Goal: Task Accomplishment & Management: Manage account settings

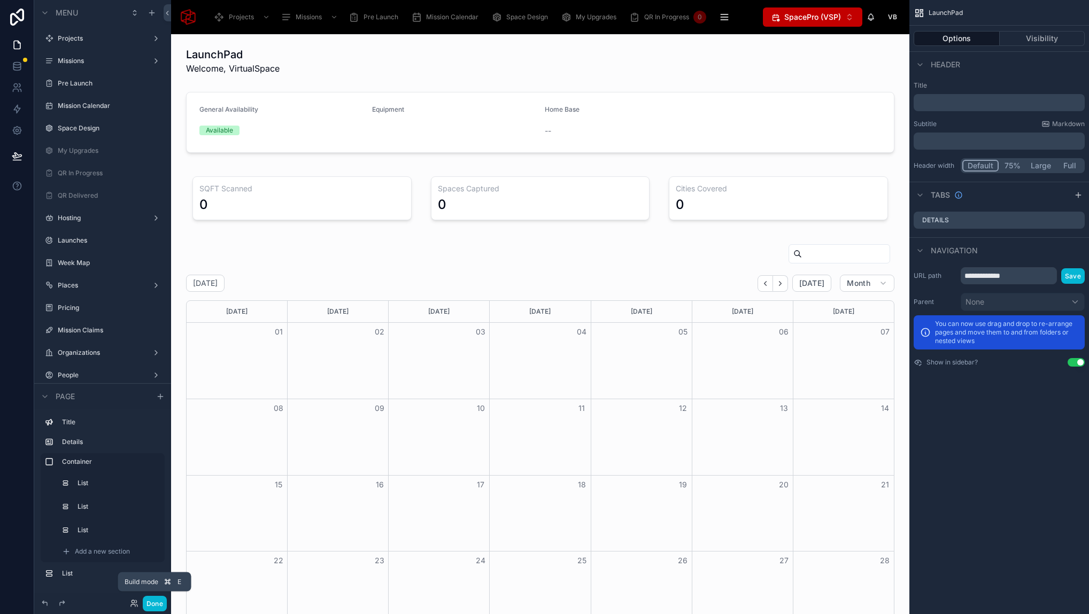
click at [165, 606] on button "Done" at bounding box center [155, 604] width 24 height 16
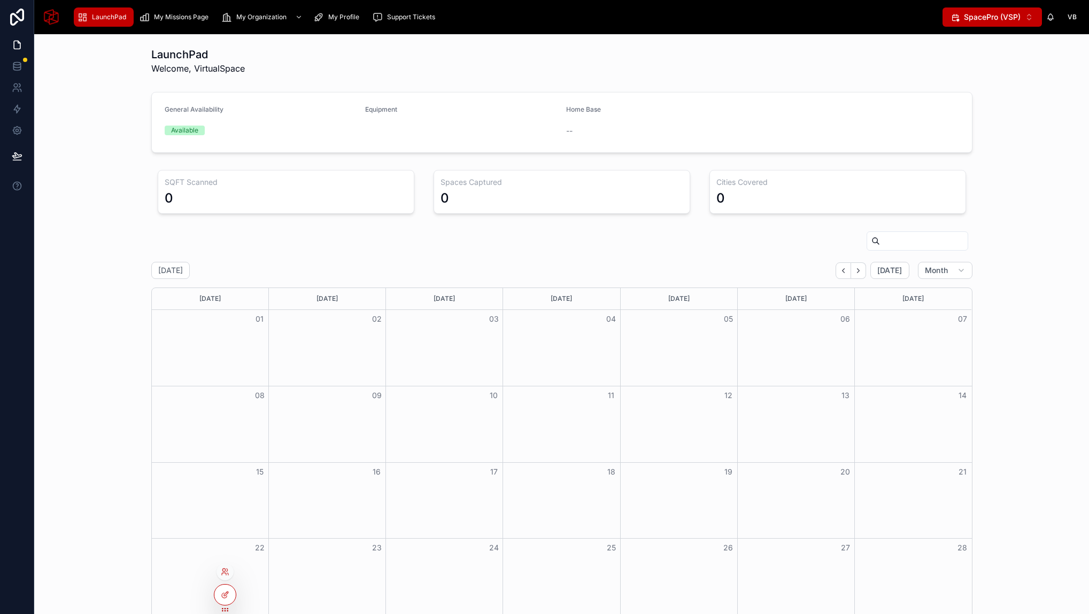
click at [225, 564] on div at bounding box center [224, 571] width 17 height 17
click at [226, 574] on icon at bounding box center [224, 574] width 4 height 2
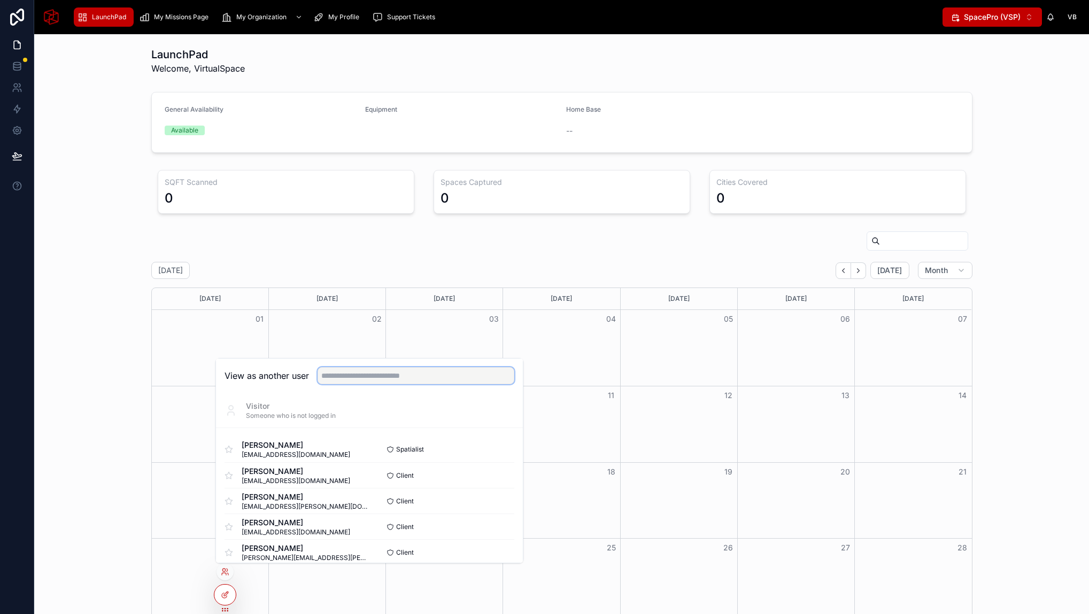
click at [341, 374] on input "text" at bounding box center [416, 375] width 197 height 17
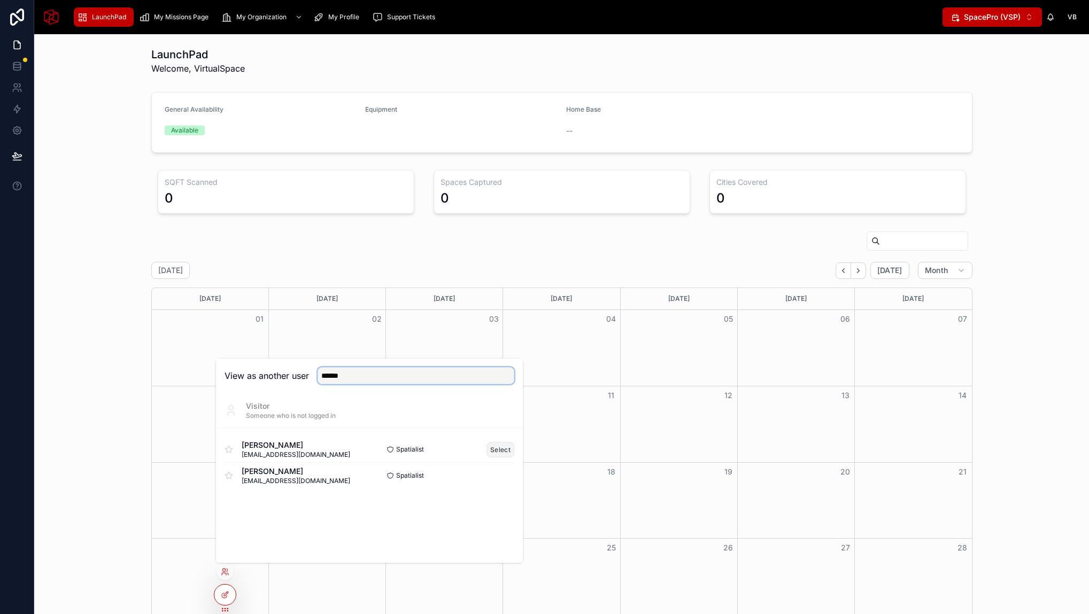
type input "******"
click at [494, 450] on button "Select" at bounding box center [500, 450] width 28 height 16
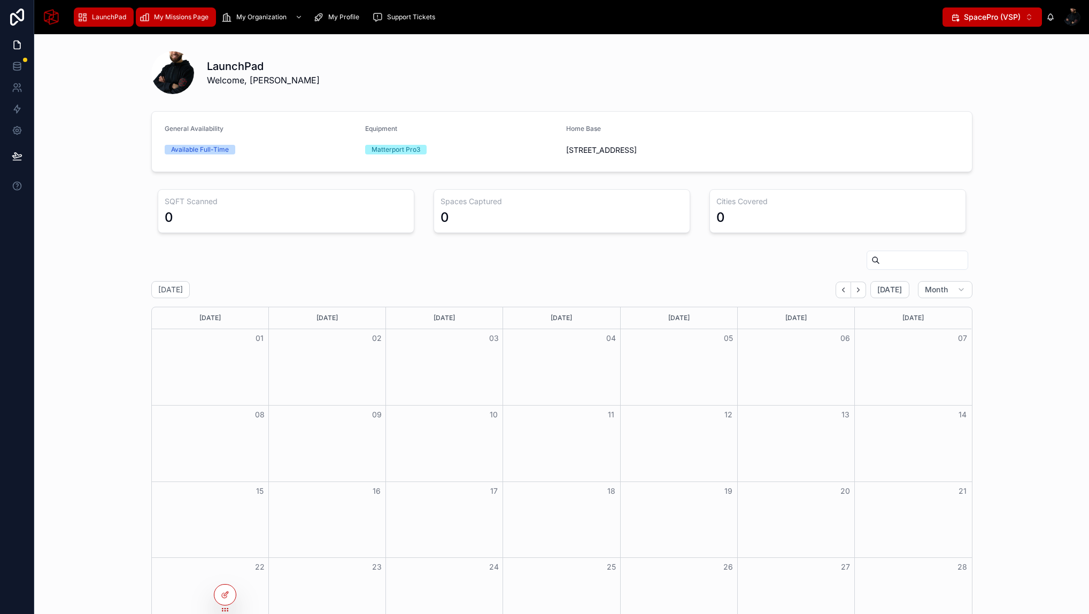
click at [181, 14] on span "My Missions Page" at bounding box center [181, 17] width 55 height 9
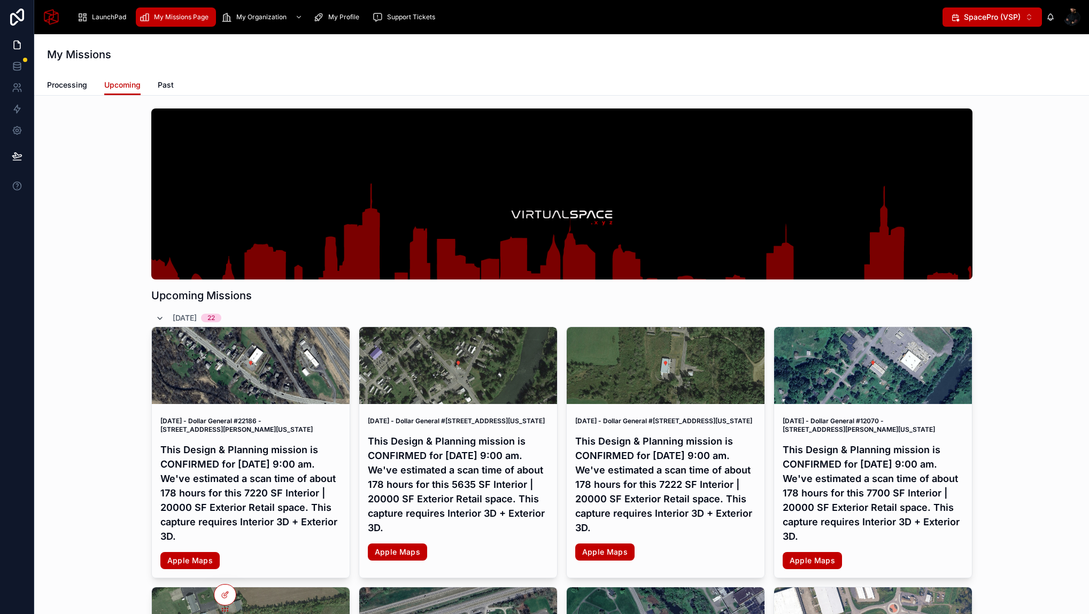
click at [156, 317] on icon at bounding box center [160, 318] width 9 height 9
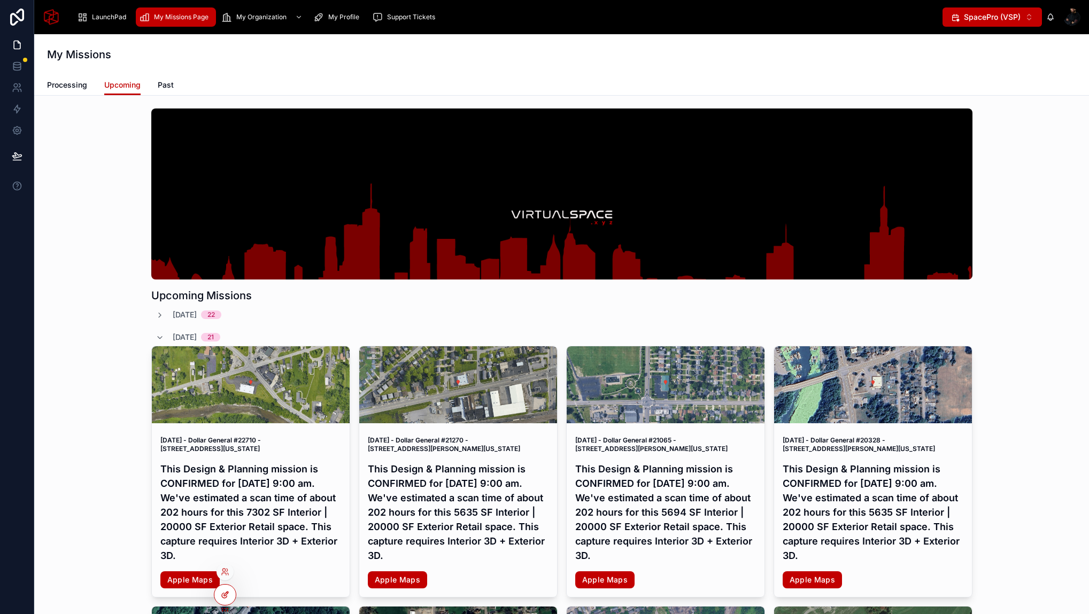
click at [224, 597] on icon at bounding box center [225, 595] width 9 height 9
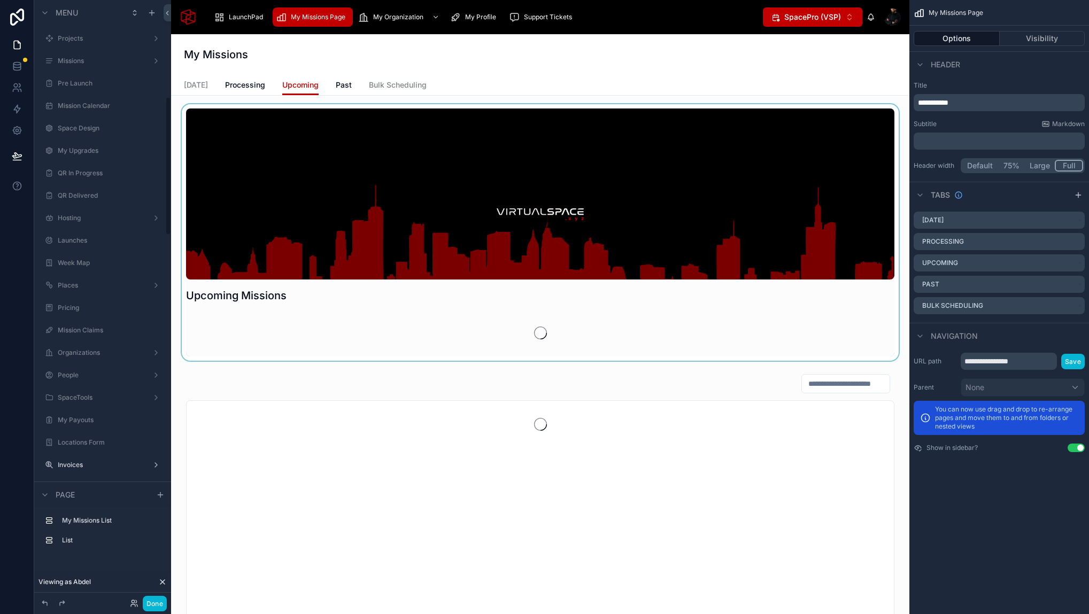
scroll to position [422, 0]
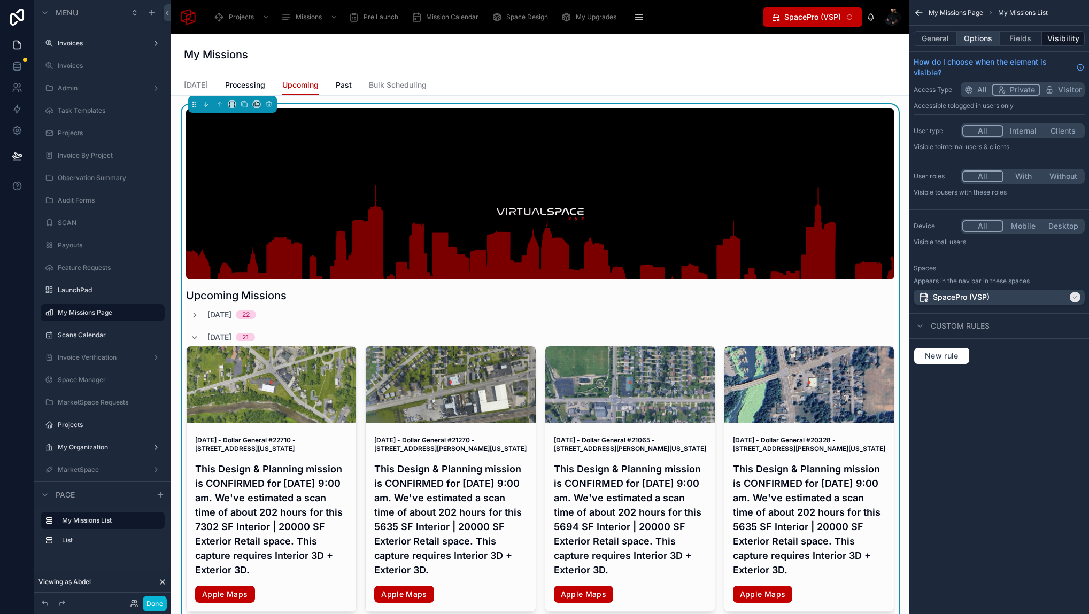
click at [974, 37] on button "Options" at bounding box center [978, 38] width 43 height 15
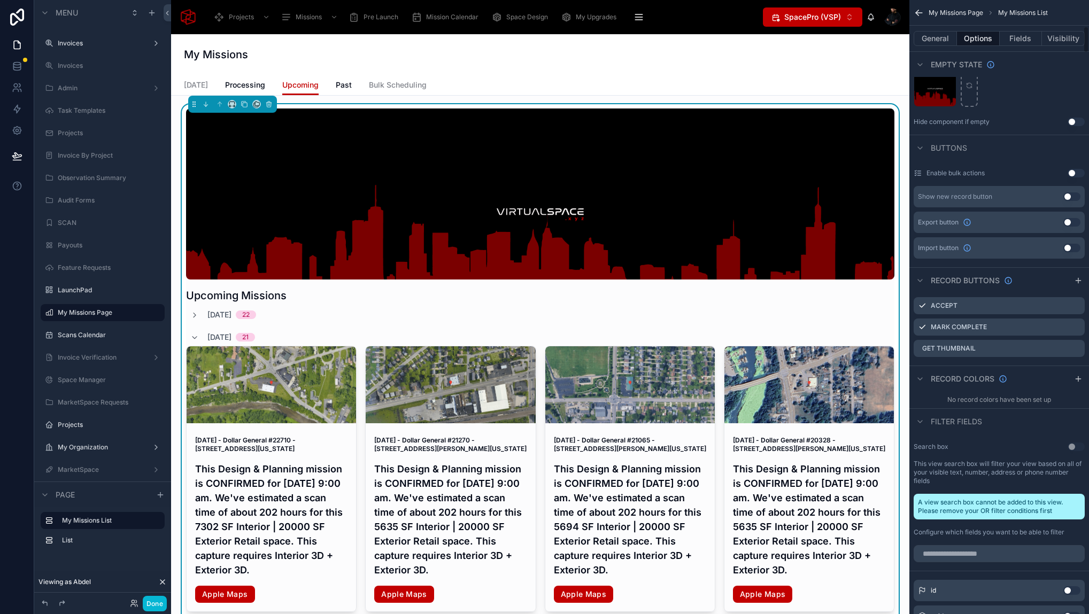
scroll to position [737, 0]
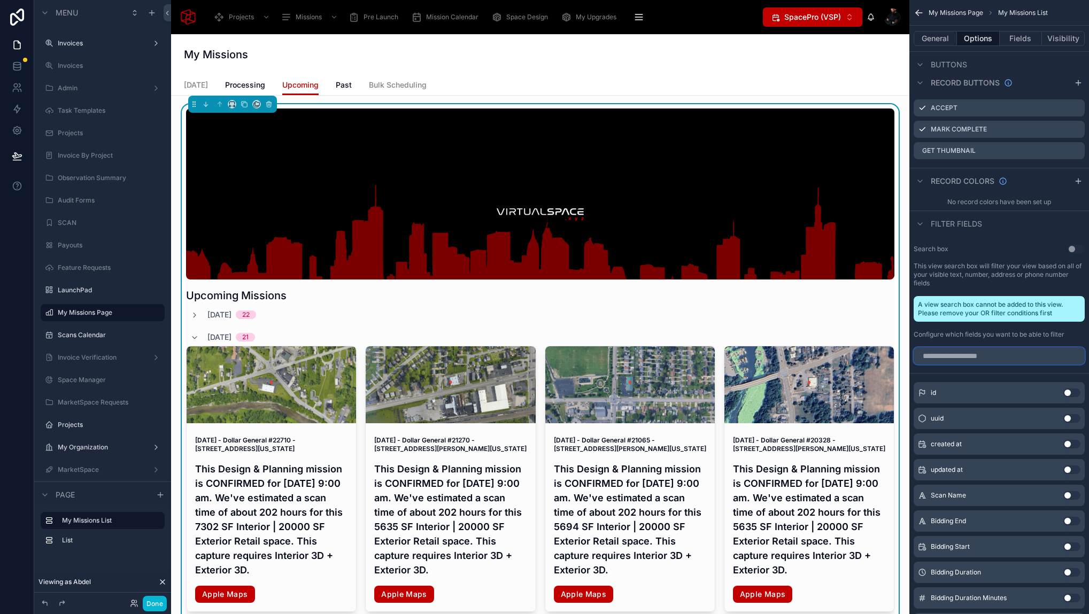
click at [1002, 361] on input "scrollable content" at bounding box center [999, 355] width 171 height 17
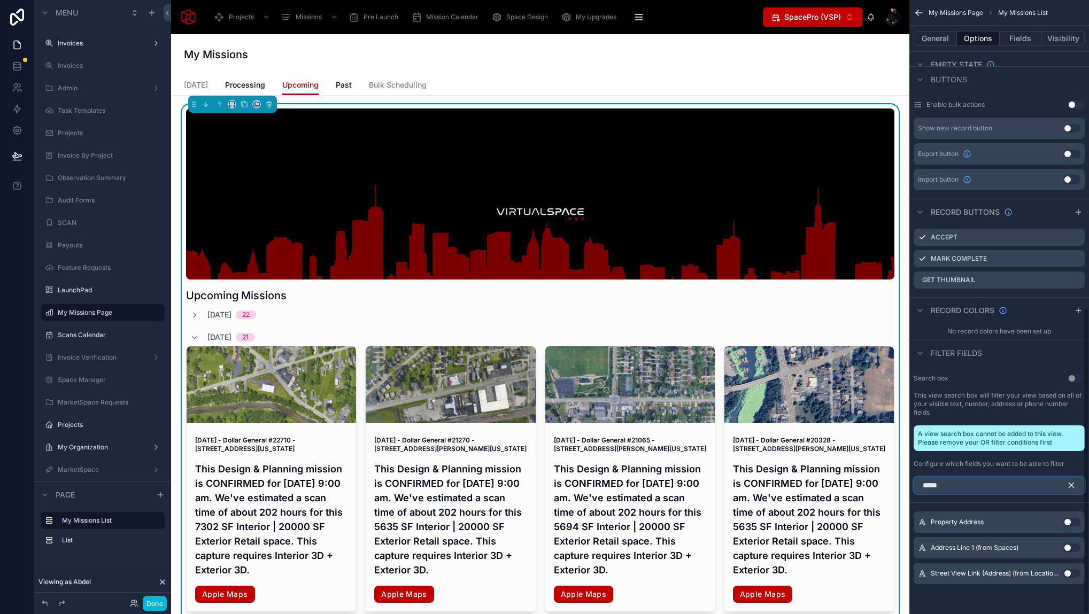
scroll to position [616, 0]
type input "*****"
click at [1064, 522] on button "Use setting" at bounding box center [1071, 522] width 17 height 9
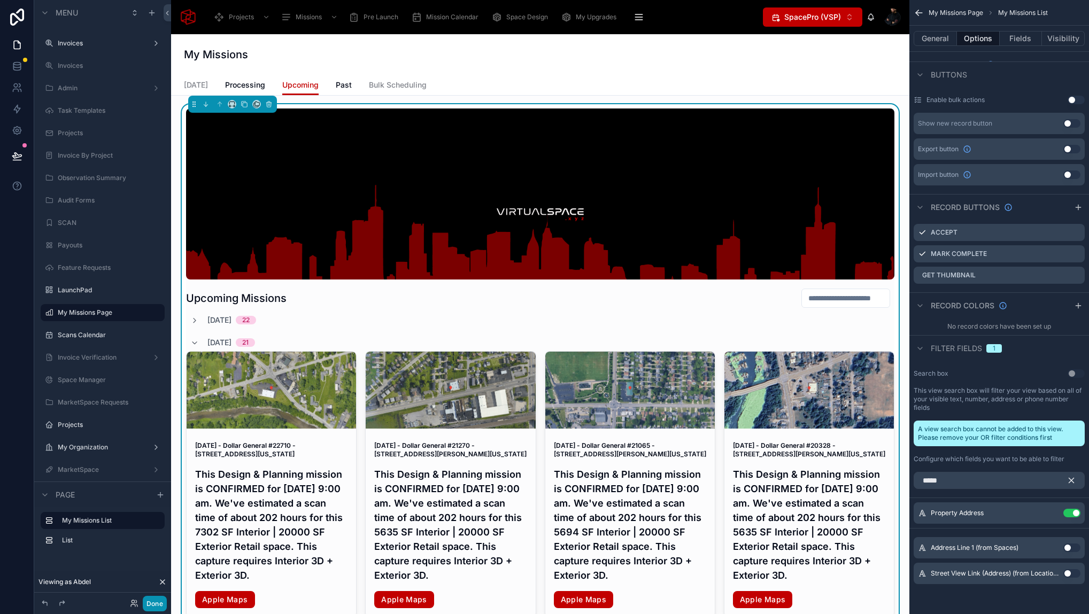
click at [158, 601] on button "Done" at bounding box center [155, 604] width 24 height 16
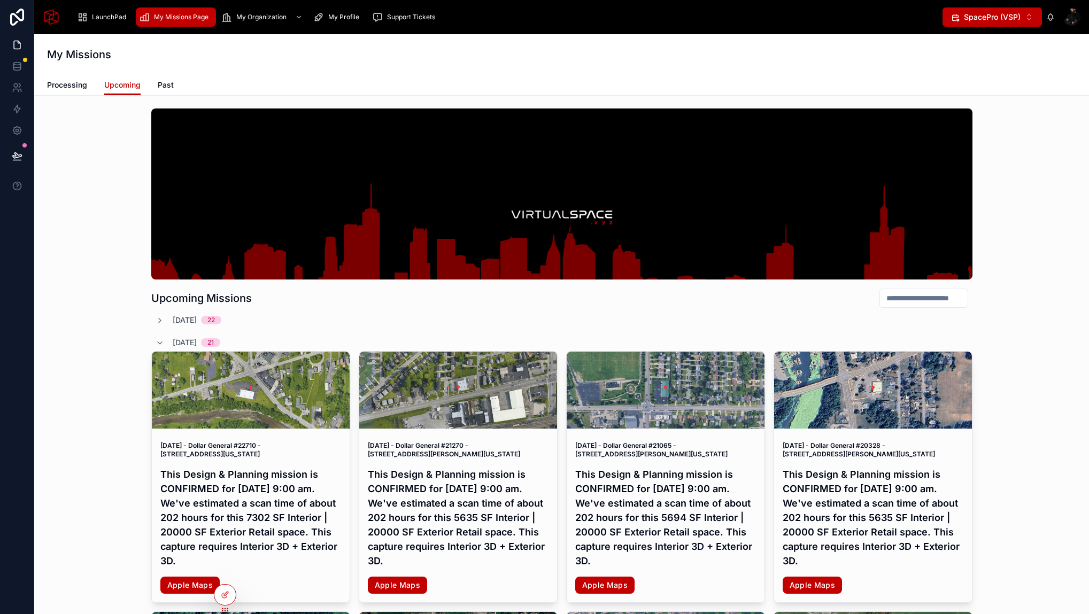
click at [887, 301] on input "text" at bounding box center [924, 298] width 88 height 15
type input "****"
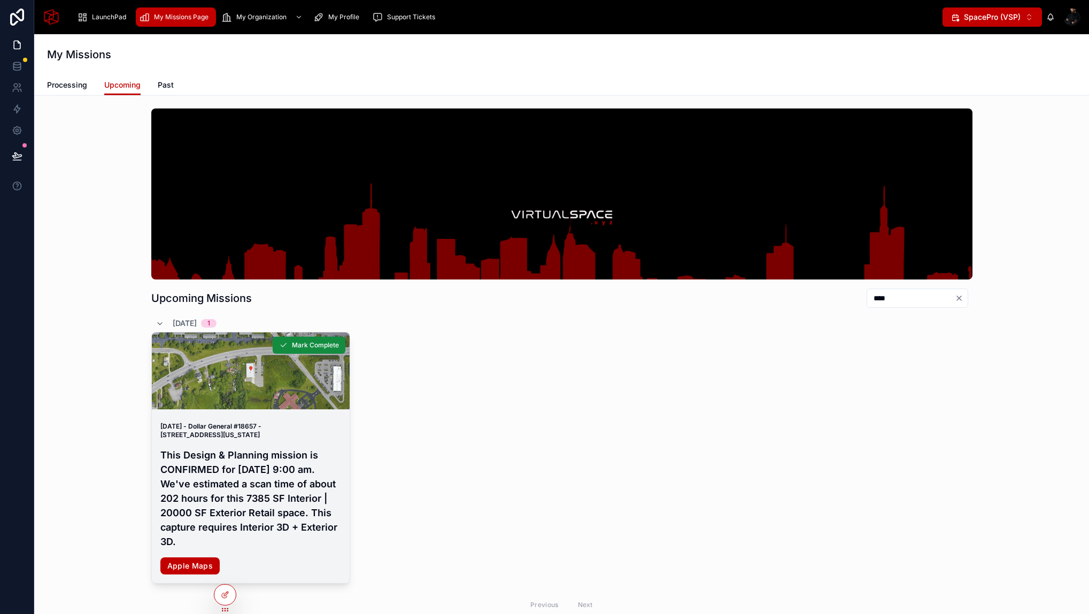
click at [274, 485] on h4 "This Design & Planning mission is CONFIRMED for [DATE] 9:00 am. We've estimated…" at bounding box center [250, 498] width 181 height 101
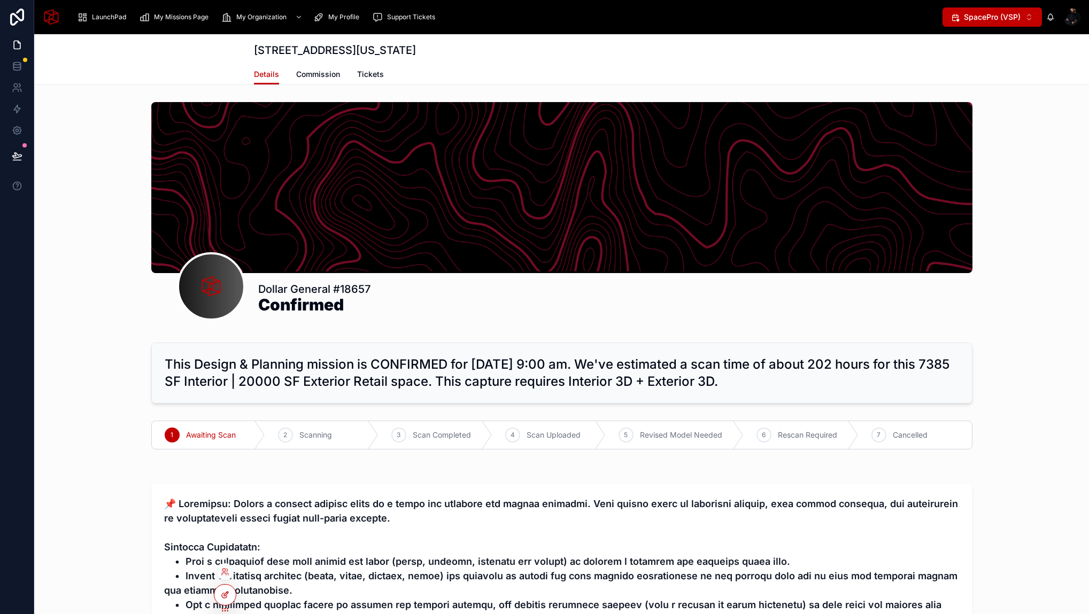
click at [223, 597] on icon at bounding box center [225, 595] width 9 height 9
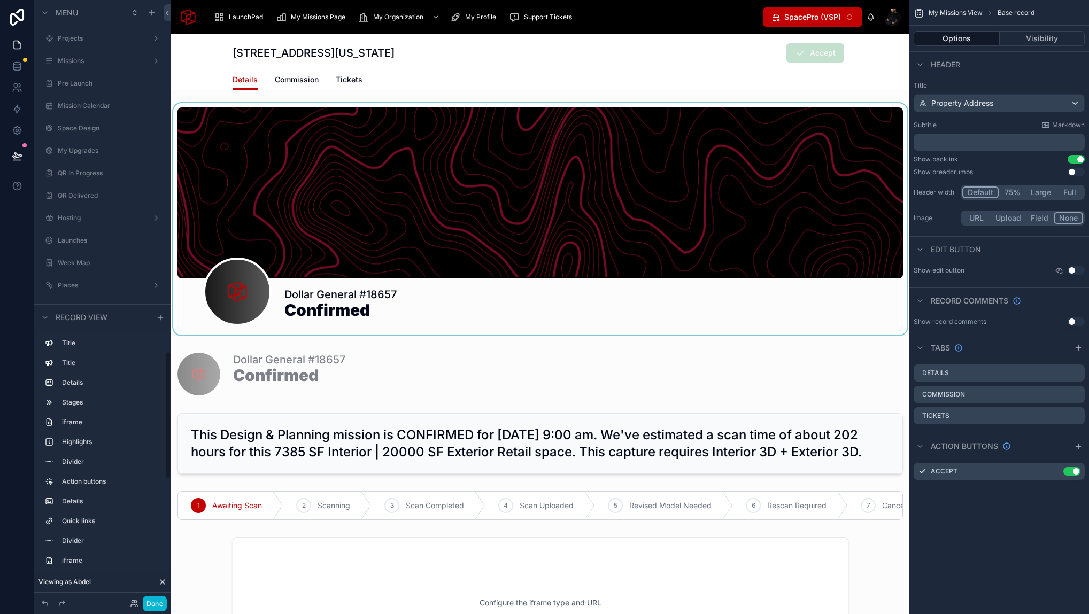
scroll to position [1651, 0]
click at [391, 228] on div at bounding box center [540, 219] width 738 height 232
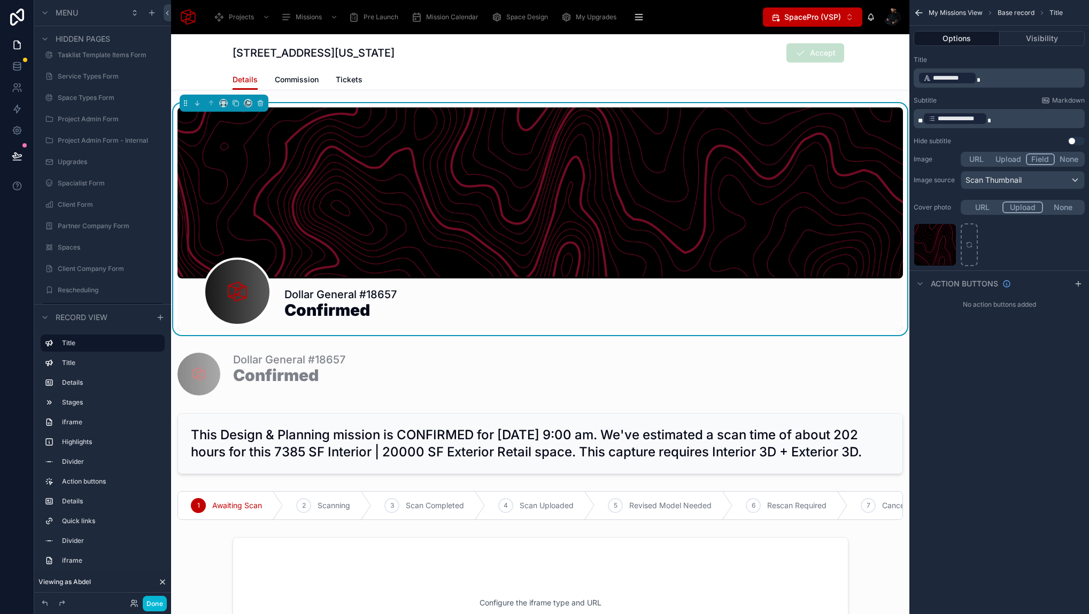
click at [986, 208] on button "URL" at bounding box center [982, 208] width 40 height 12
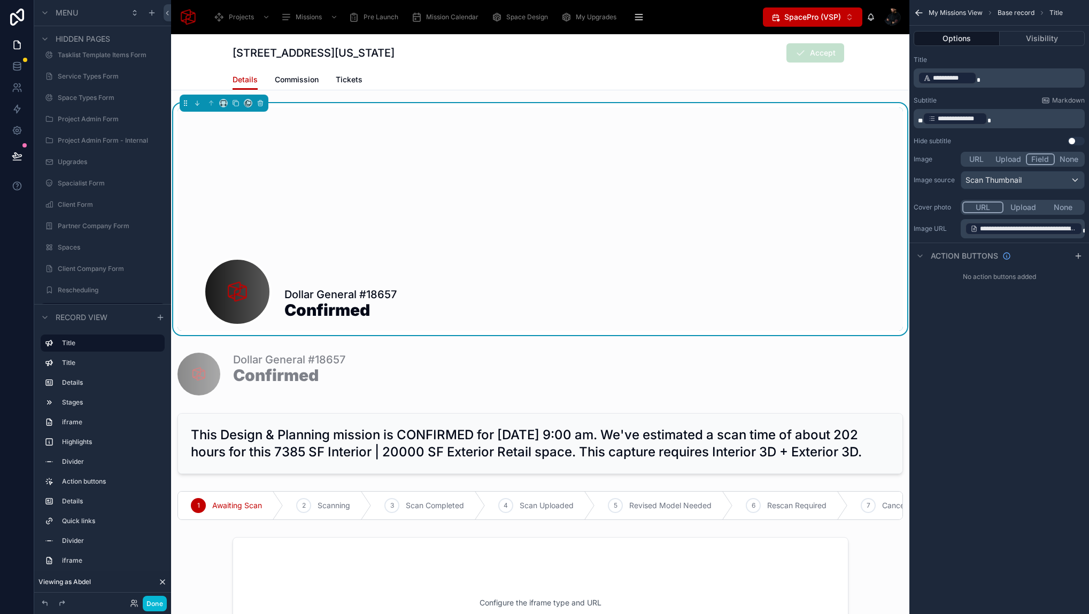
click at [963, 228] on div "**********" at bounding box center [1023, 228] width 124 height 19
click at [1082, 228] on span "scrollable content" at bounding box center [1084, 231] width 4 height 6
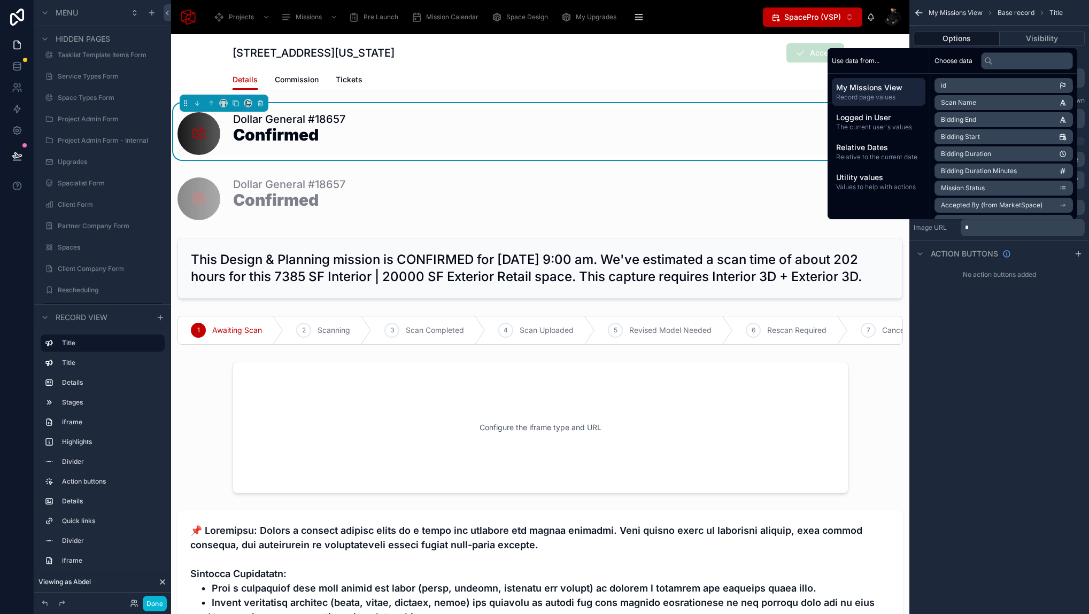
click at [1008, 62] on input "text" at bounding box center [1027, 60] width 92 height 17
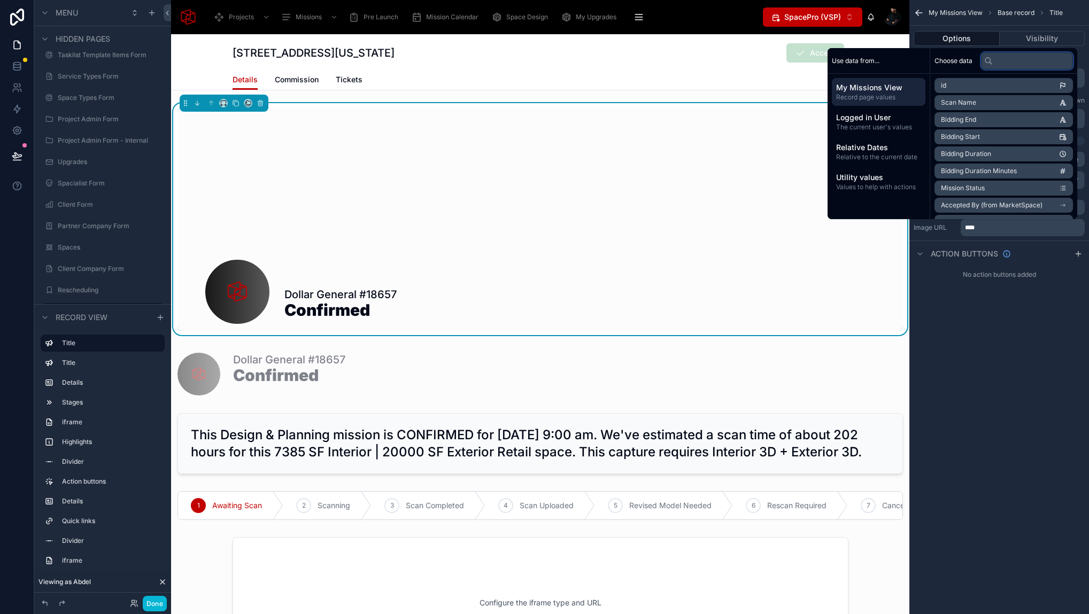
click at [1018, 61] on input "text" at bounding box center [1027, 60] width 92 height 17
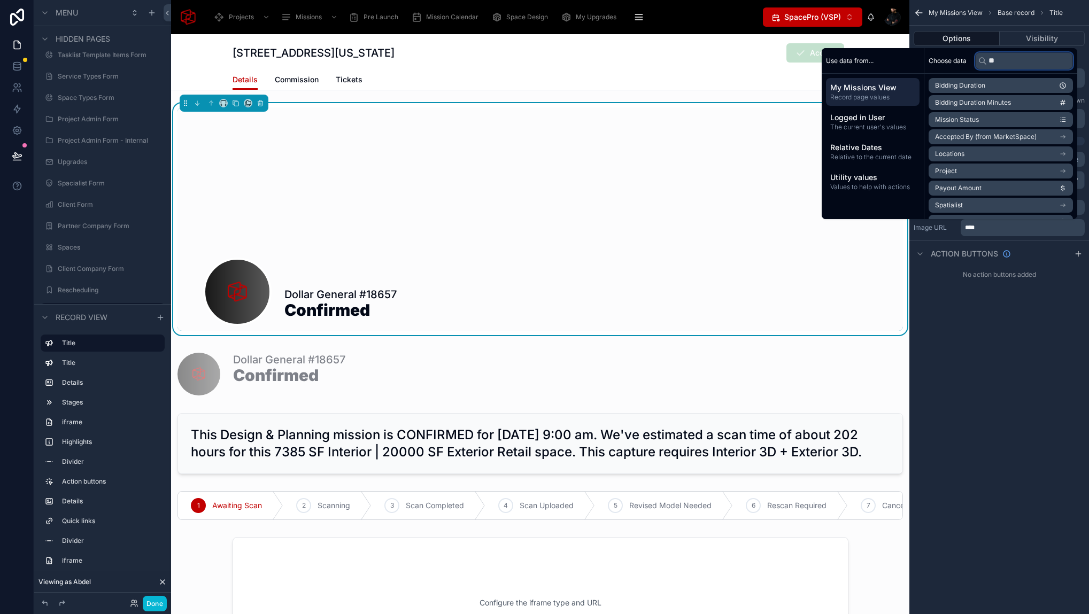
type input "***"
drag, startPoint x: 1030, startPoint y: 61, endPoint x: 975, endPoint y: 63, distance: 54.5
click at [975, 63] on input "***" at bounding box center [1024, 60] width 98 height 17
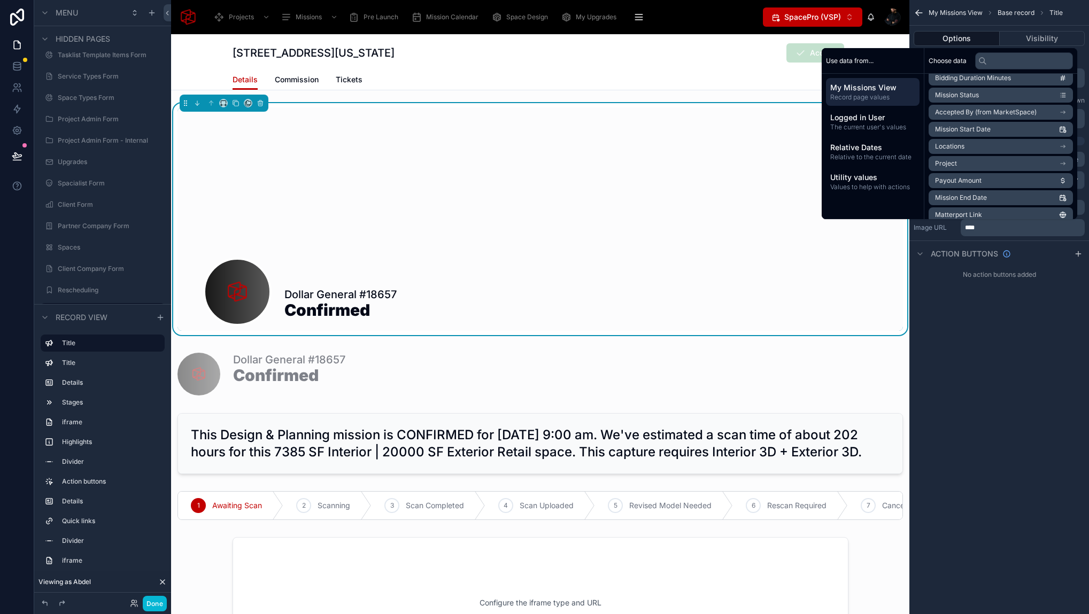
click at [1023, 142] on li "Locations" at bounding box center [1001, 146] width 144 height 15
click at [1002, 225] on p "***" at bounding box center [1024, 227] width 118 height 9
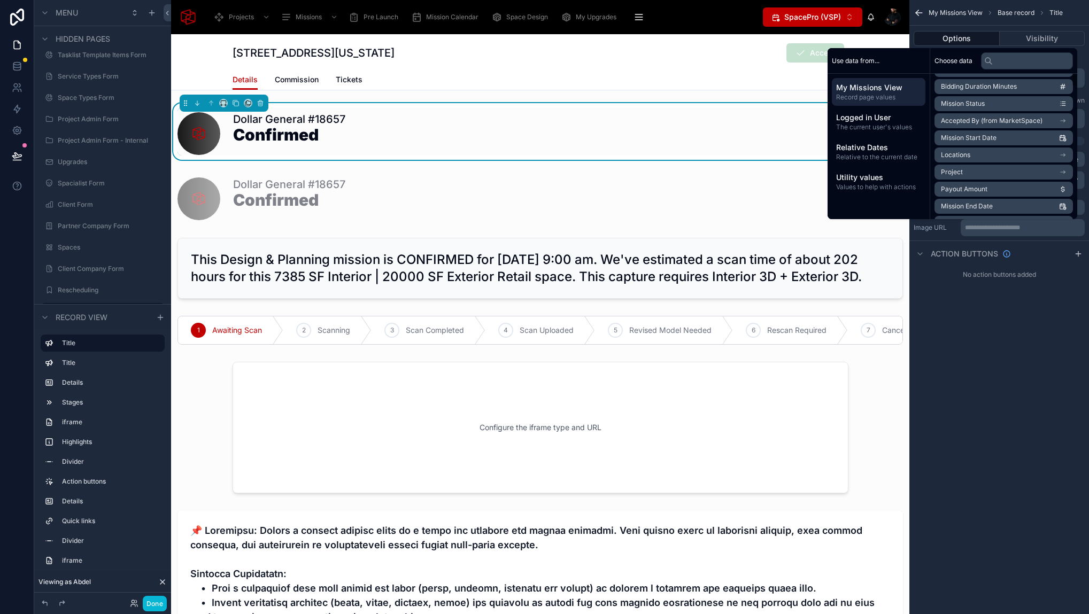
scroll to position [128, 0]
click at [1047, 111] on li "Locations" at bounding box center [1003, 111] width 138 height 15
click at [991, 151] on li "Map Thumbnail URL Noloco" at bounding box center [1003, 156] width 138 height 15
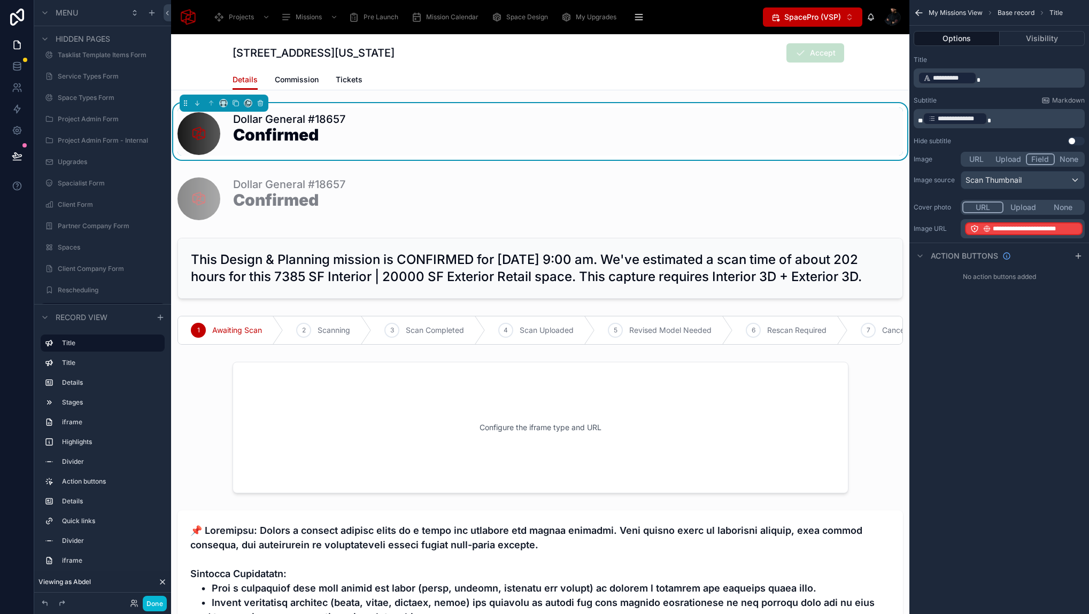
click at [977, 350] on div "**********" at bounding box center [999, 307] width 180 height 614
click at [16, 61] on icon at bounding box center [17, 66] width 11 height 11
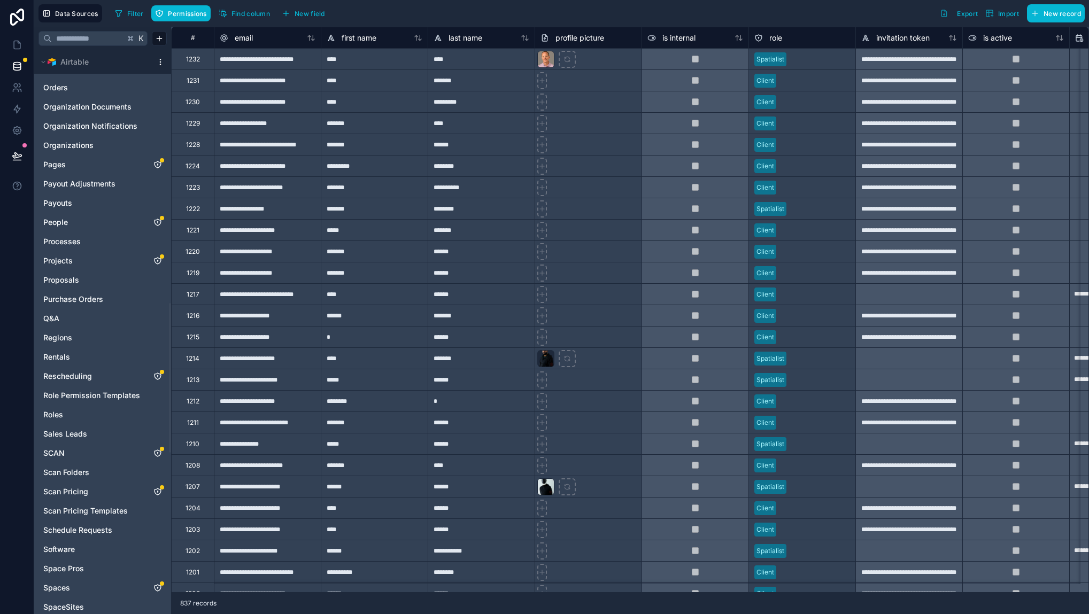
scroll to position [953, 0]
click at [75, 448] on link "SCAN" at bounding box center [91, 451] width 97 height 11
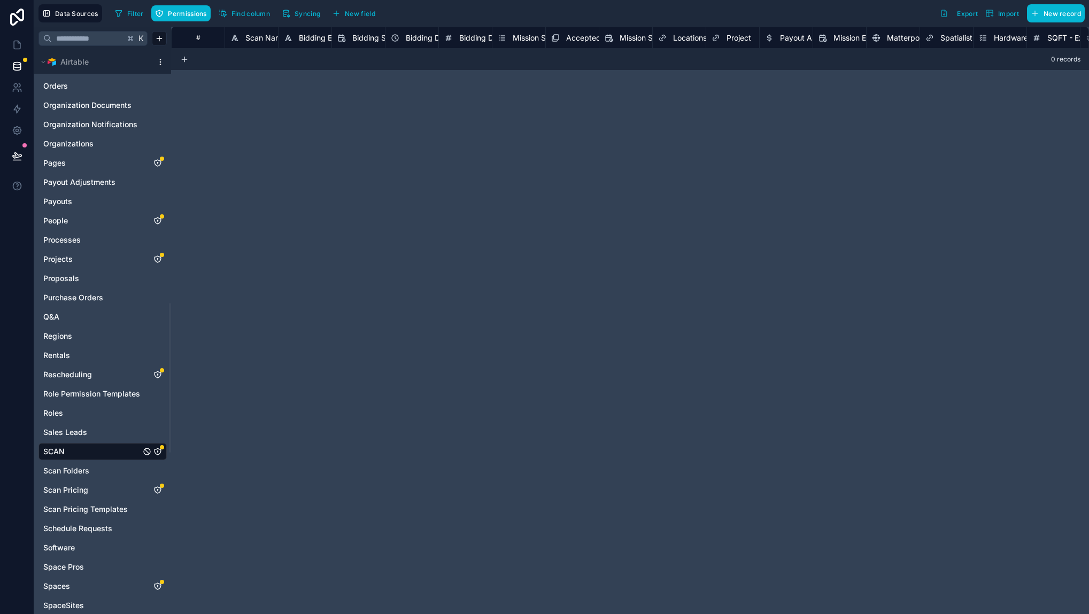
click at [157, 451] on icon "SCAN" at bounding box center [157, 451] width 1 height 1
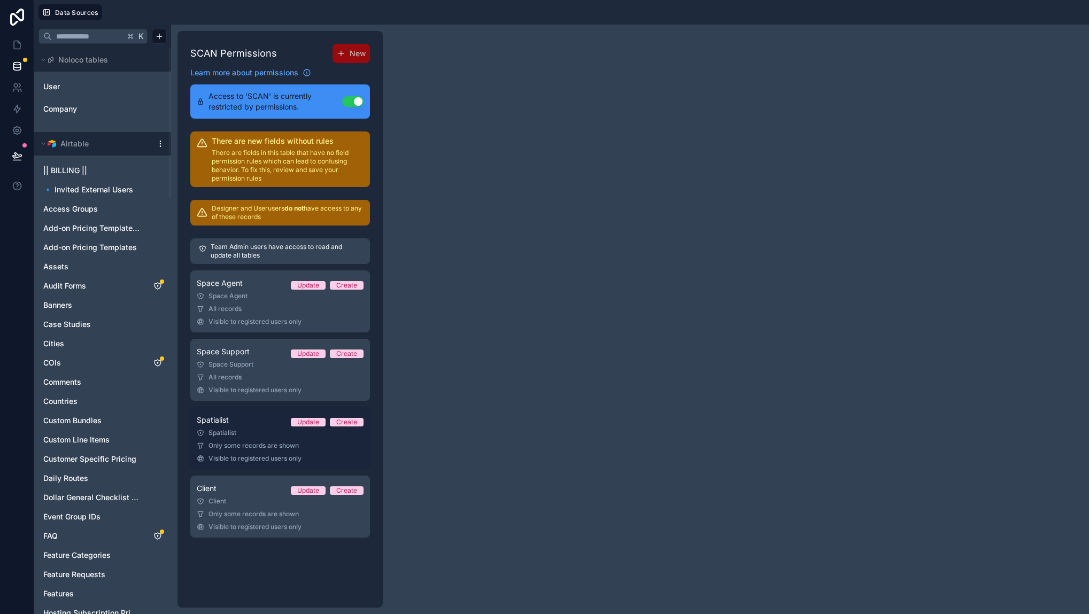
click at [243, 446] on span "Only some records are shown" at bounding box center [253, 446] width 90 height 9
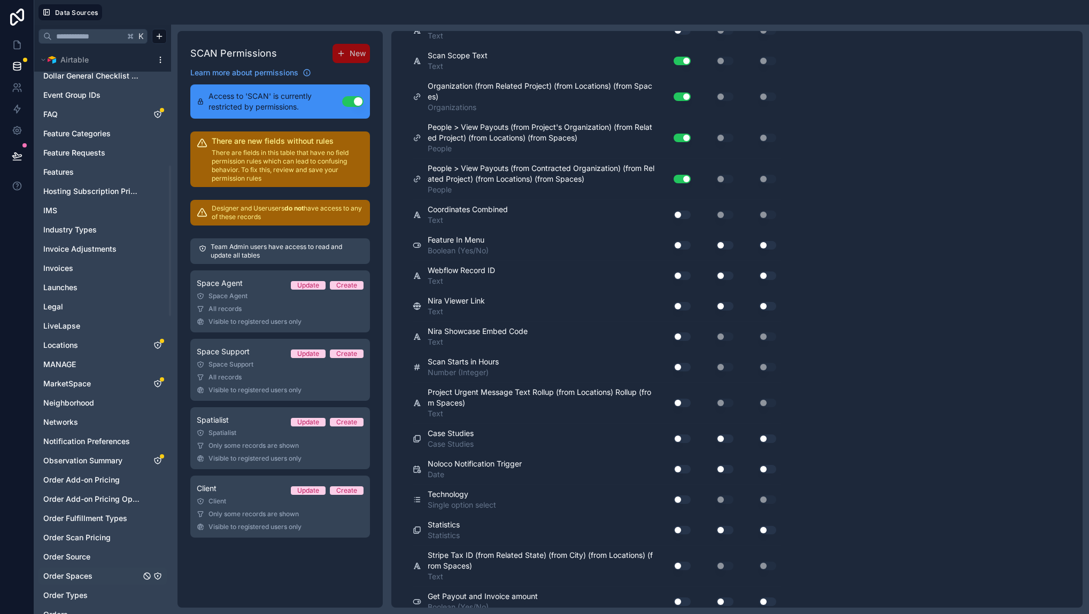
scroll to position [404, 0]
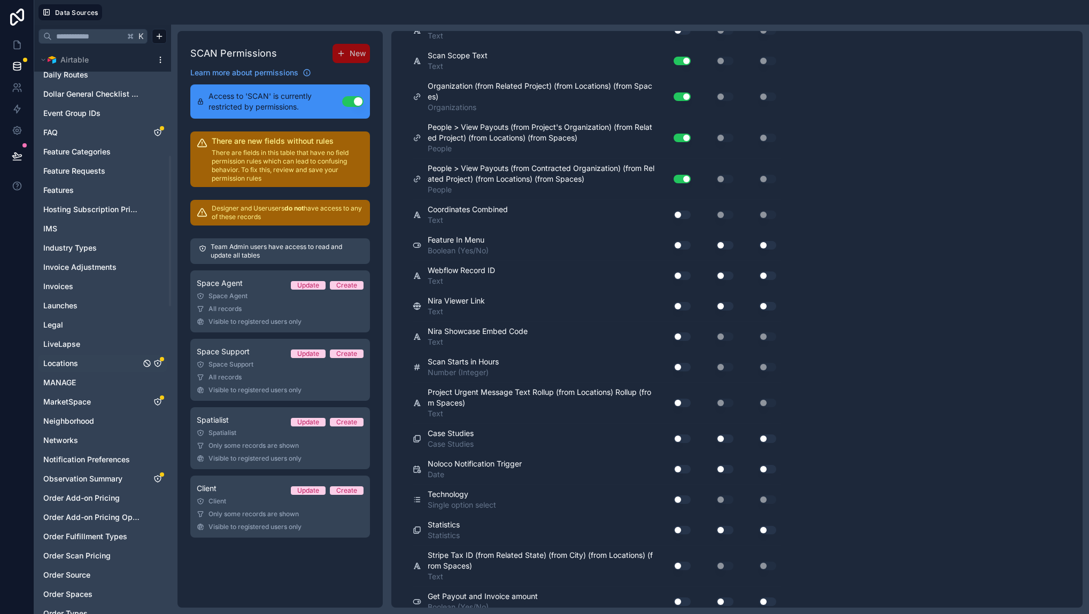
click at [158, 364] on icon "Locations" at bounding box center [157, 363] width 9 height 9
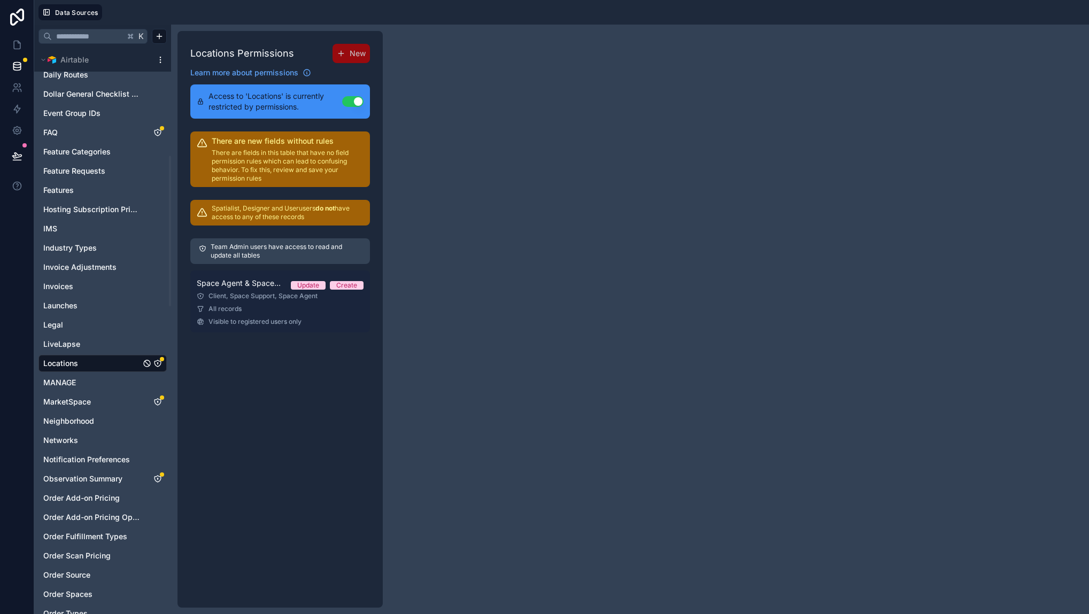
click at [267, 311] on div "All records" at bounding box center [280, 309] width 167 height 9
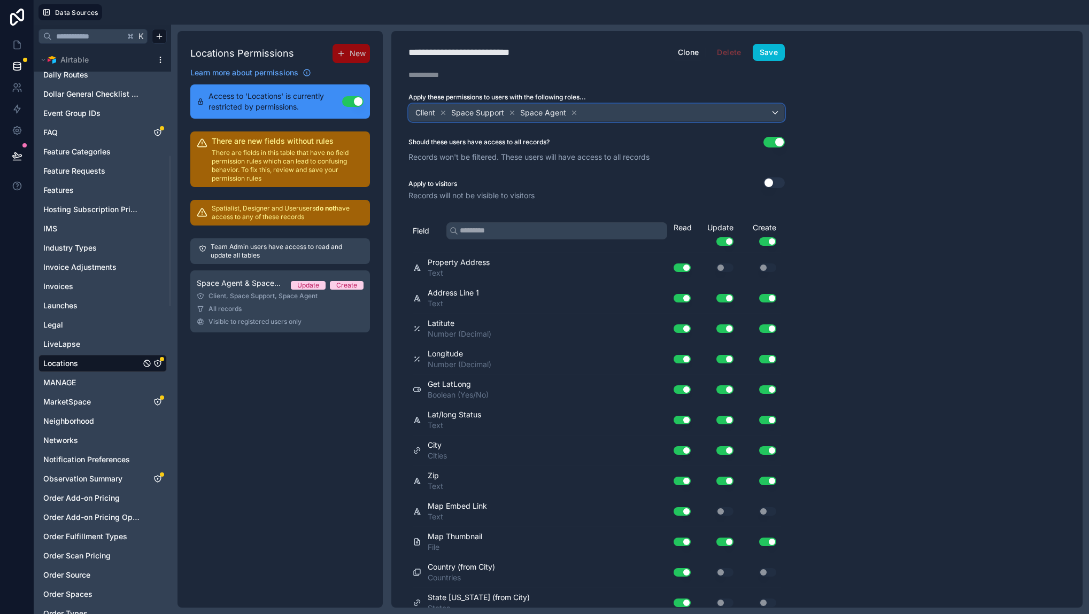
click at [620, 118] on div "Client Space Support Space Agent" at bounding box center [596, 112] width 375 height 17
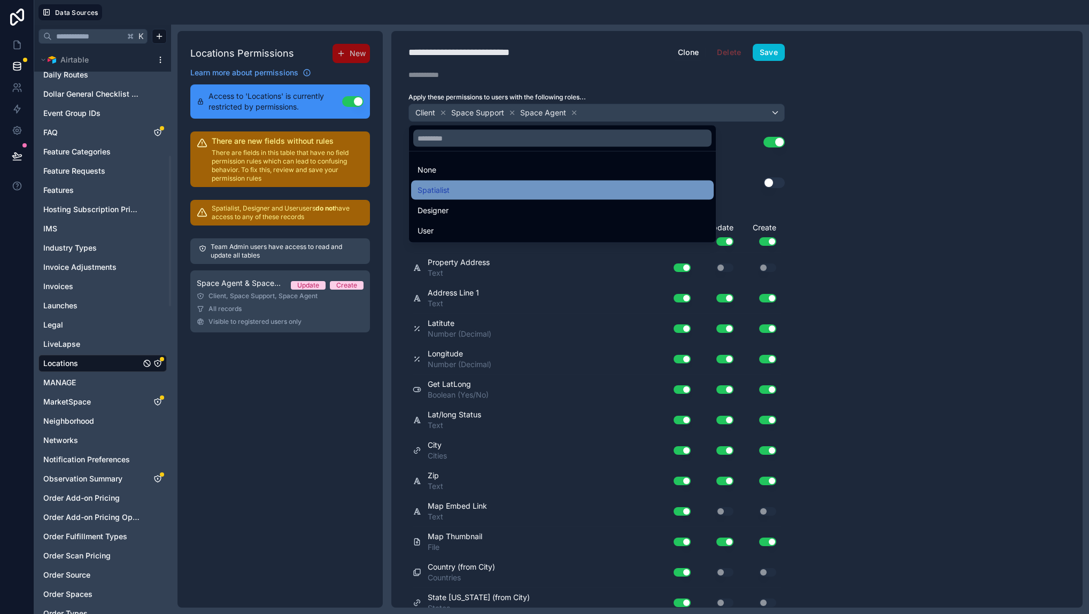
click at [462, 194] on div "Spatialist" at bounding box center [562, 190] width 290 height 13
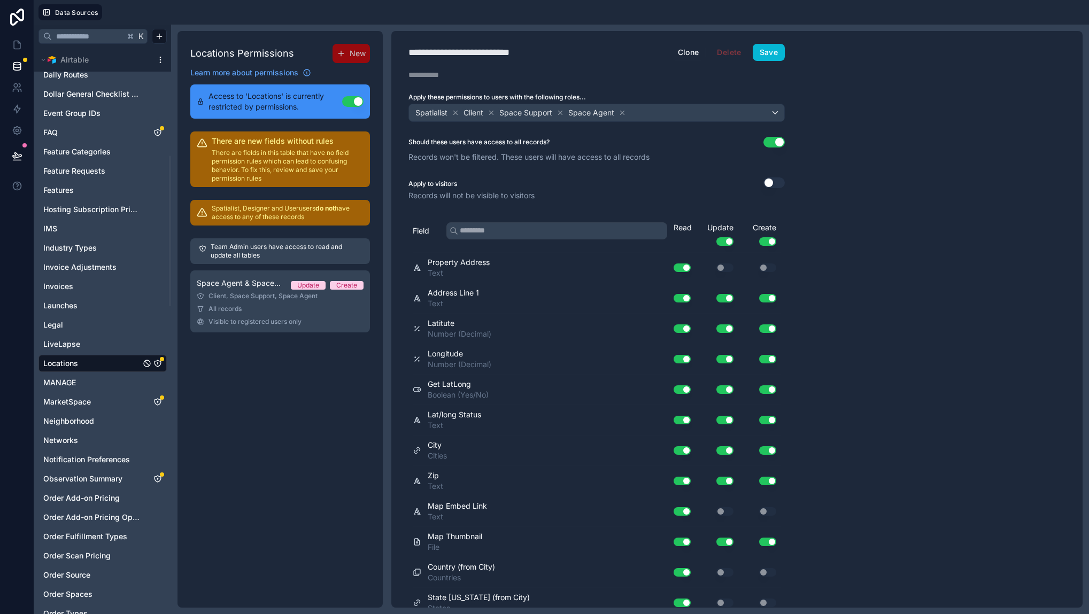
click at [898, 133] on div "**********" at bounding box center [736, 319] width 691 height 577
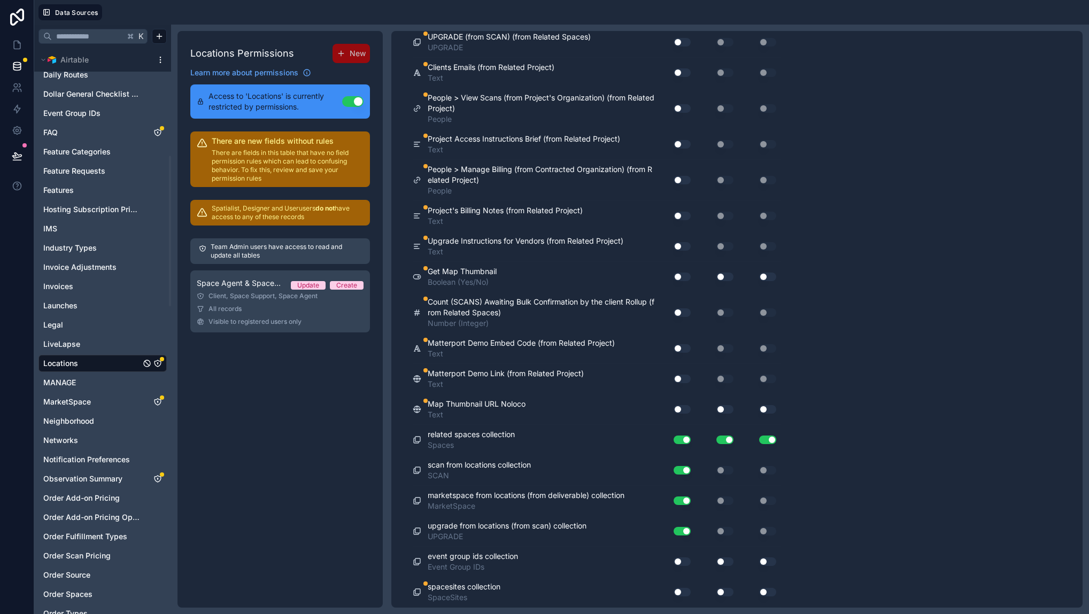
click at [684, 410] on button "Use setting" at bounding box center [682, 409] width 17 height 9
click at [722, 408] on button "Use setting" at bounding box center [724, 409] width 17 height 9
click at [764, 405] on div "Use setting" at bounding box center [759, 409] width 43 height 17
click at [765, 408] on button "Use setting" at bounding box center [767, 409] width 17 height 9
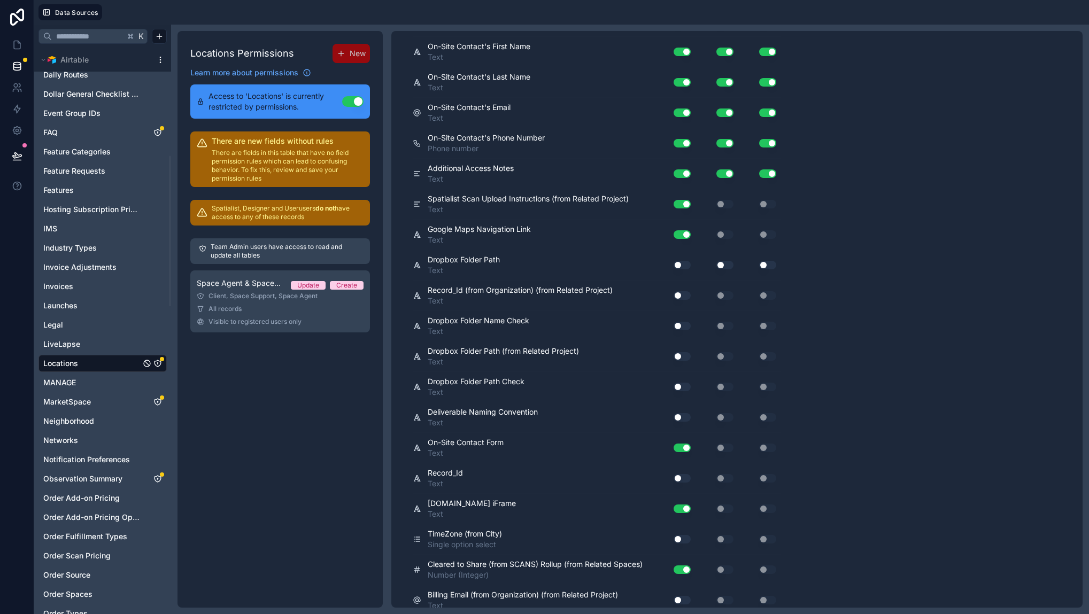
scroll to position [0, 0]
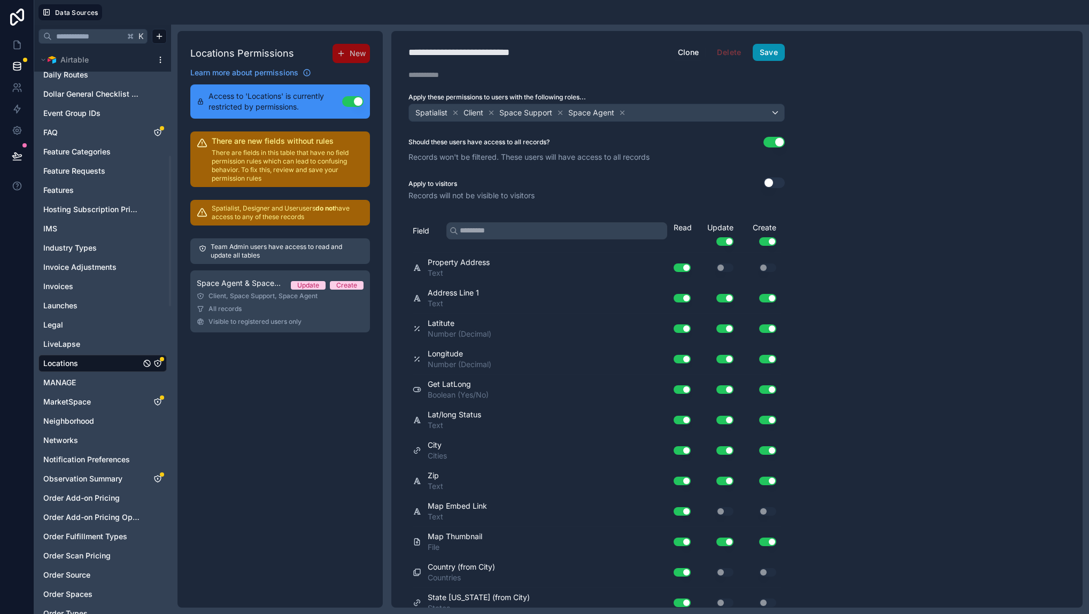
click at [771, 51] on button "Save" at bounding box center [769, 52] width 32 height 17
click at [16, 42] on icon at bounding box center [17, 45] width 11 height 11
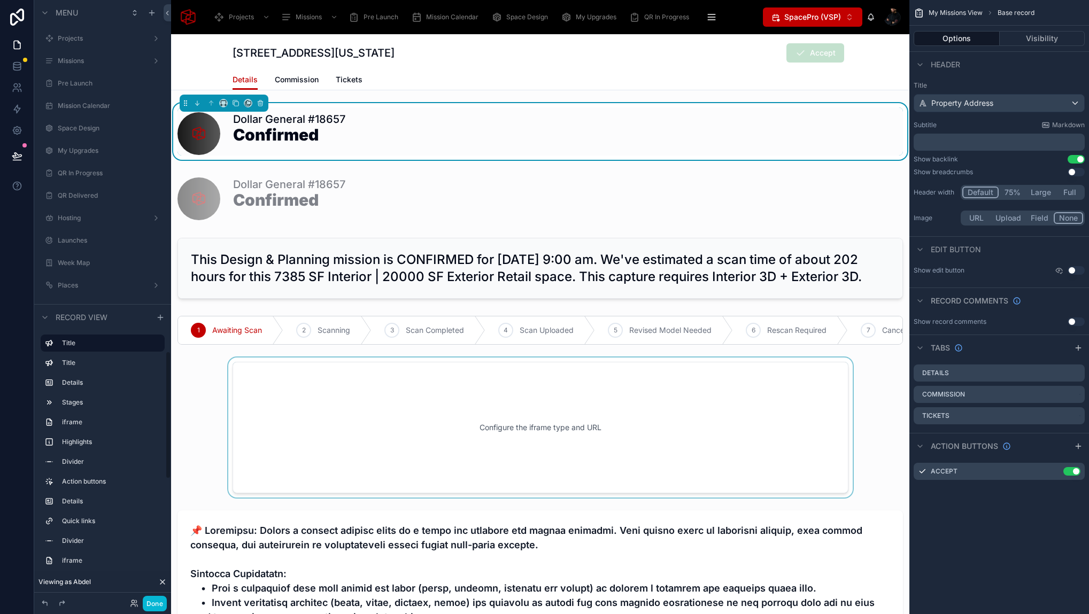
scroll to position [1651, 0]
click at [637, 180] on div at bounding box center [540, 196] width 738 height 57
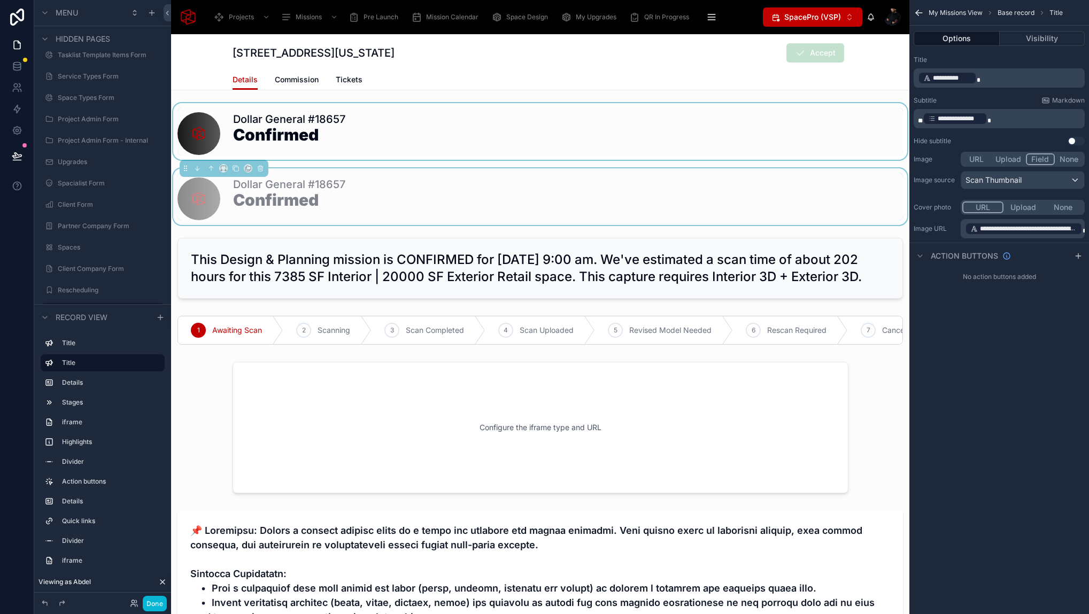
click at [583, 140] on div at bounding box center [540, 131] width 738 height 57
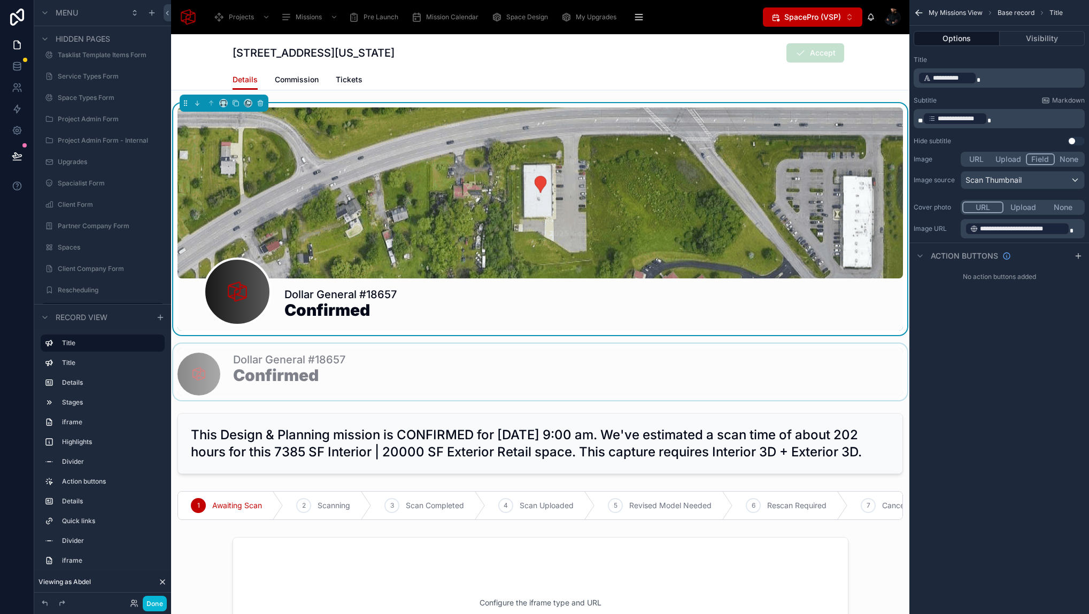
click at [991, 363] on div "**********" at bounding box center [999, 307] width 180 height 614
click at [993, 337] on div "**********" at bounding box center [999, 307] width 180 height 614
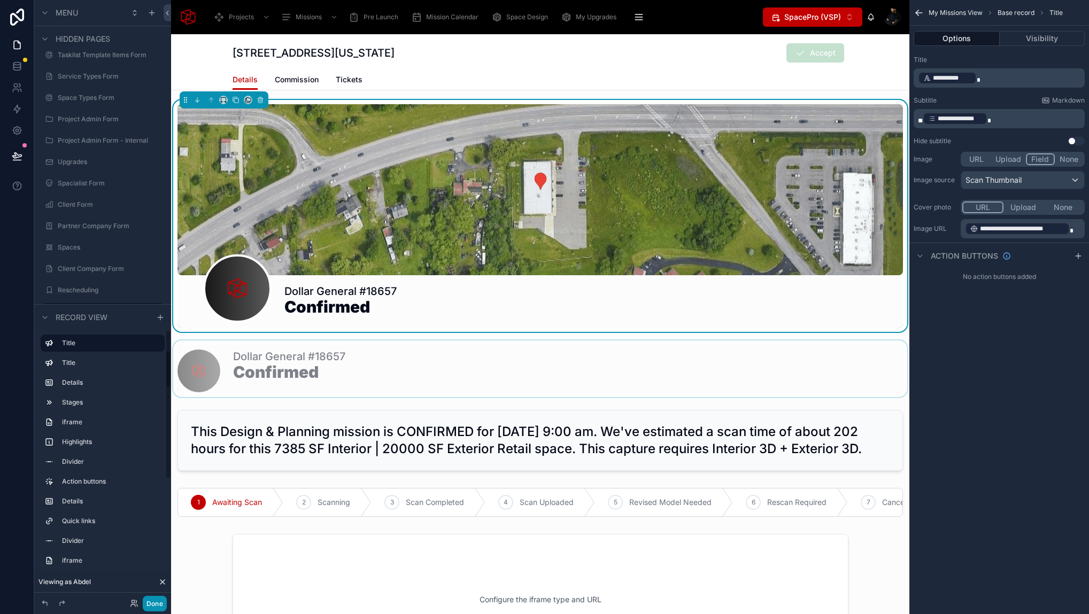
click at [156, 606] on button "Done" at bounding box center [155, 604] width 24 height 16
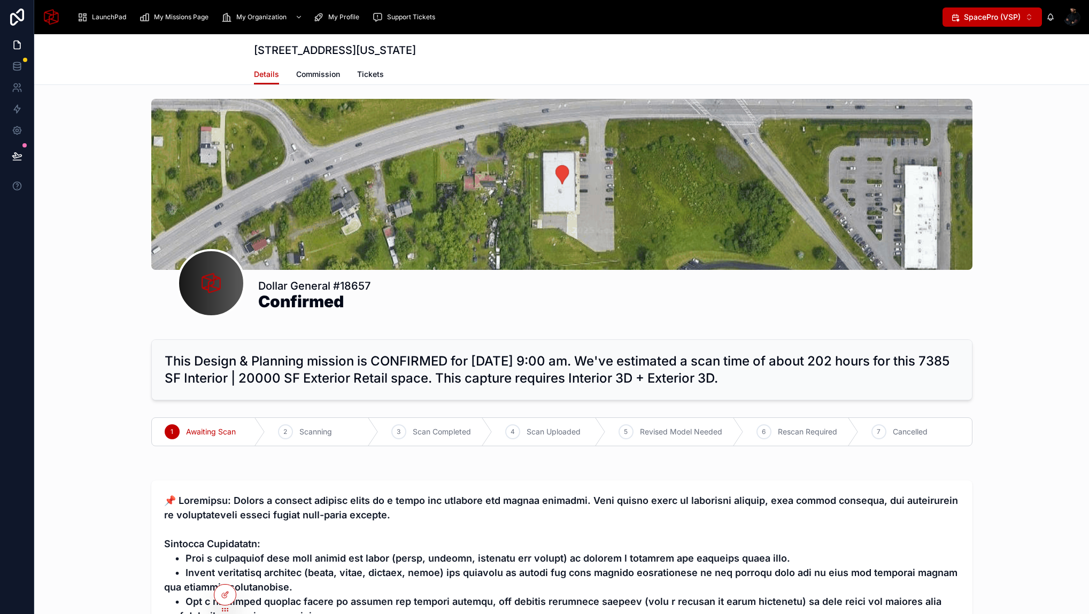
scroll to position [0, 0]
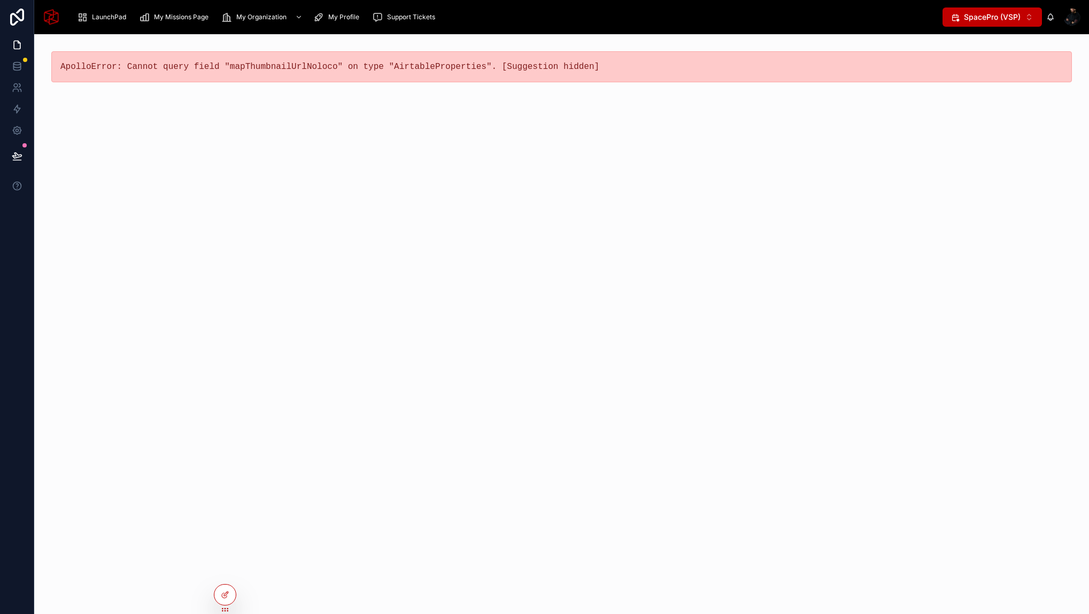
click at [97, 129] on div "ApolloError: Cannot query field "mapThumbnailUrlNoloco" on type "AirtableProper…" at bounding box center [561, 324] width 1055 height 580
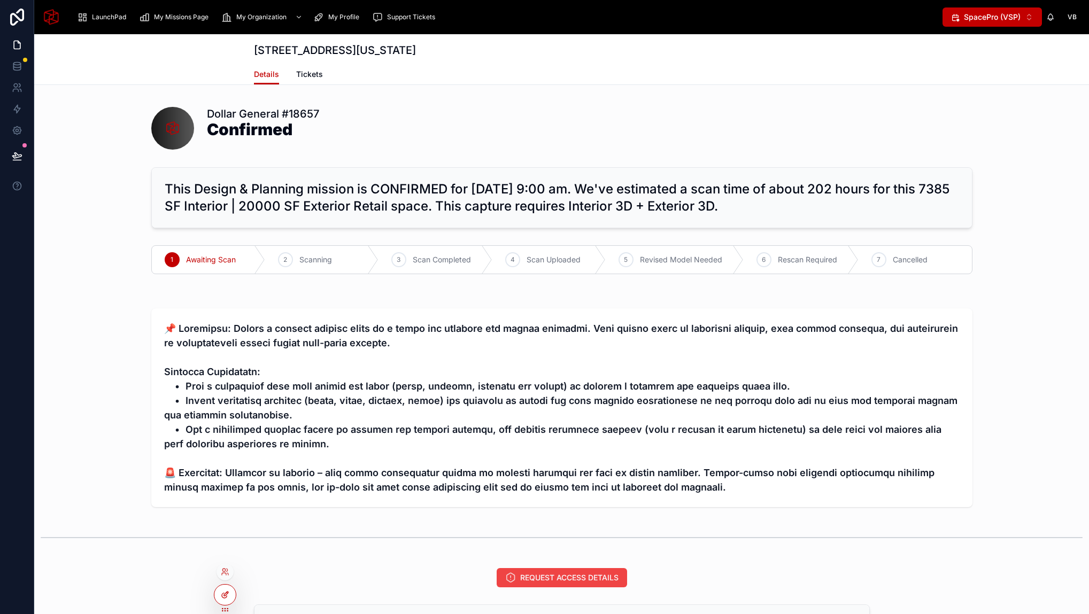
click at [228, 595] on icon at bounding box center [225, 595] width 9 height 9
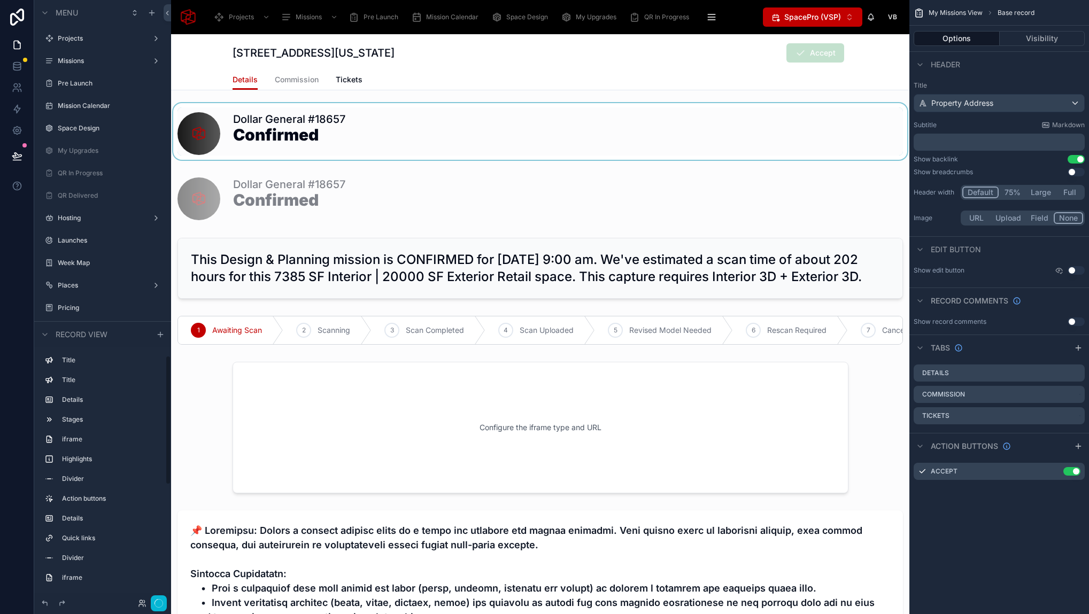
scroll to position [1651, 0]
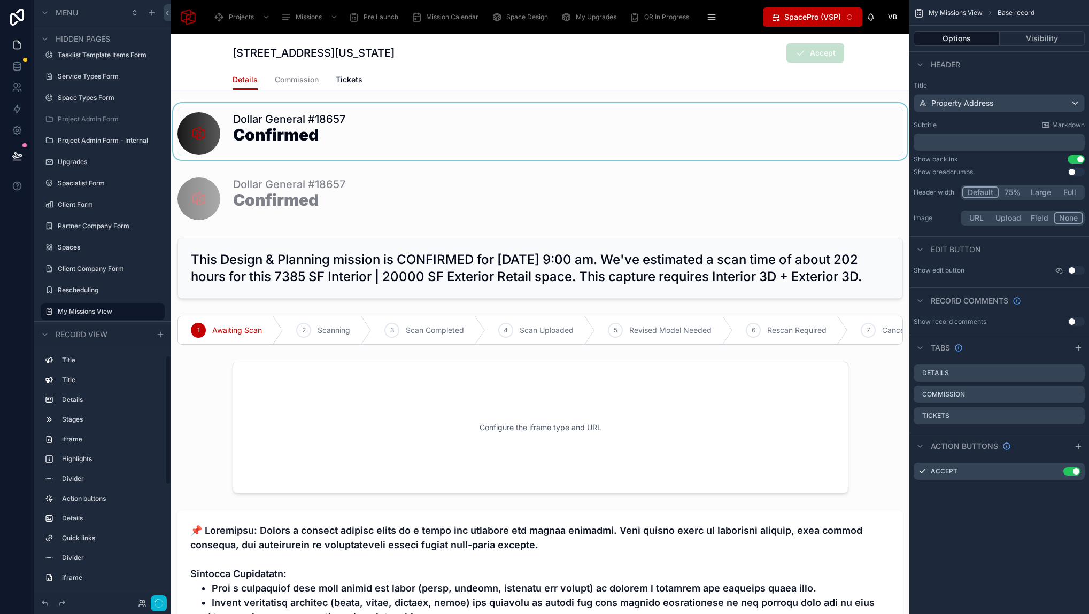
click at [333, 118] on div at bounding box center [540, 131] width 738 height 57
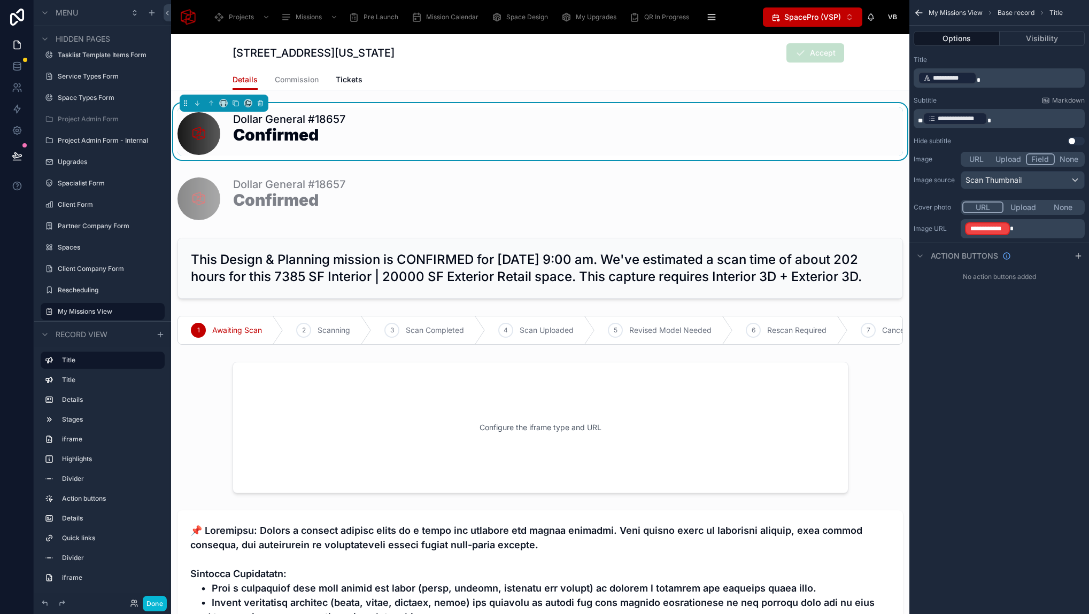
click at [1017, 226] on p "**********" at bounding box center [1024, 228] width 118 height 15
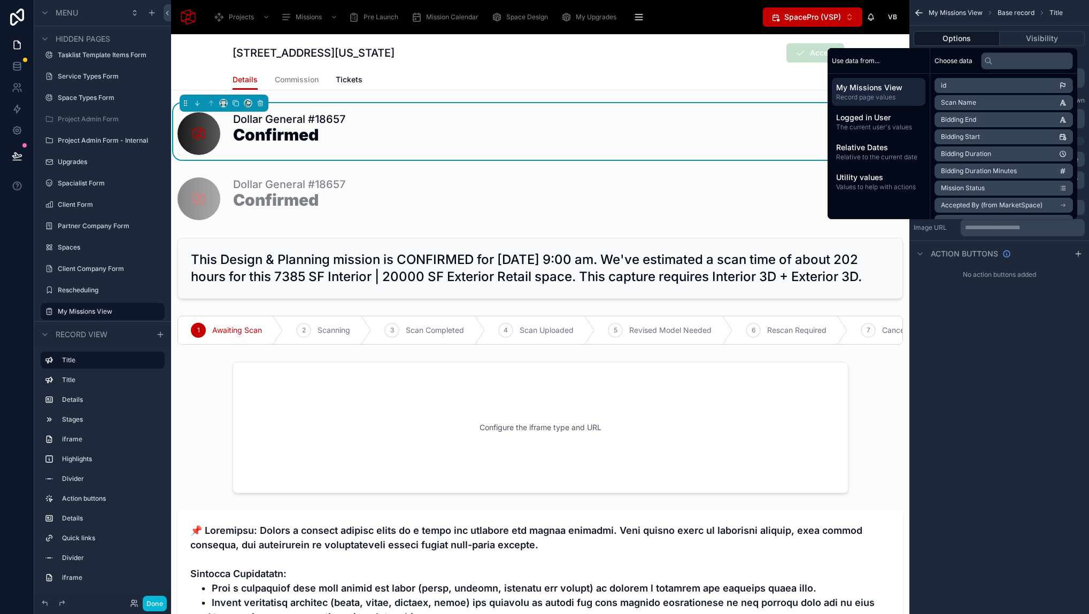
scroll to position [93, 0]
click at [1032, 148] on li "Locations" at bounding box center [1003, 146] width 138 height 15
click at [984, 114] on span "Map Thumbnail Noloco URL" at bounding box center [983, 116] width 84 height 9
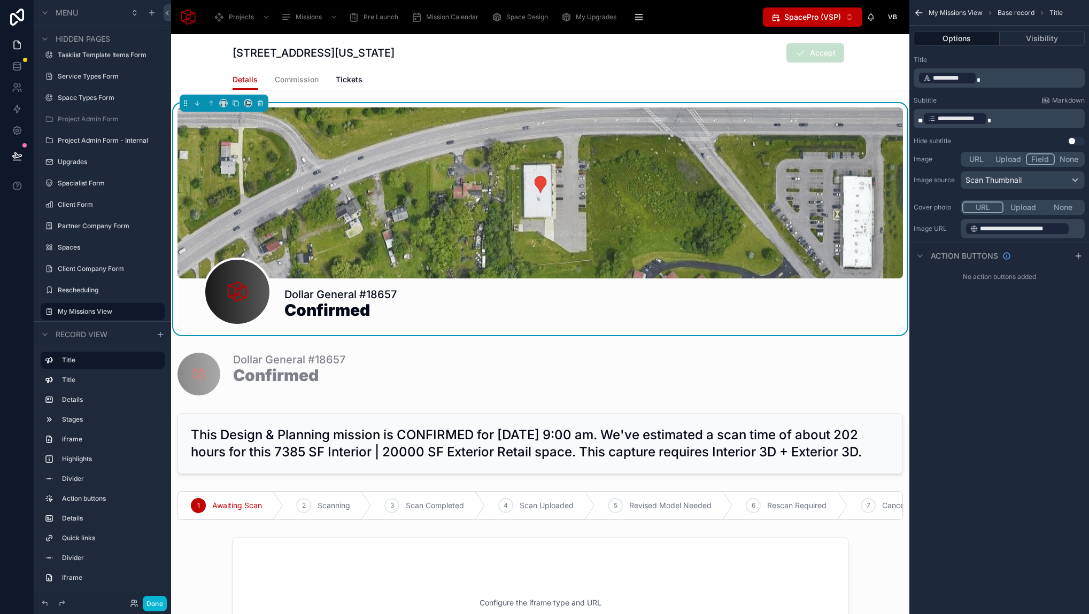
click at [997, 367] on div "**********" at bounding box center [999, 307] width 180 height 614
click at [159, 606] on button "Done" at bounding box center [155, 604] width 24 height 16
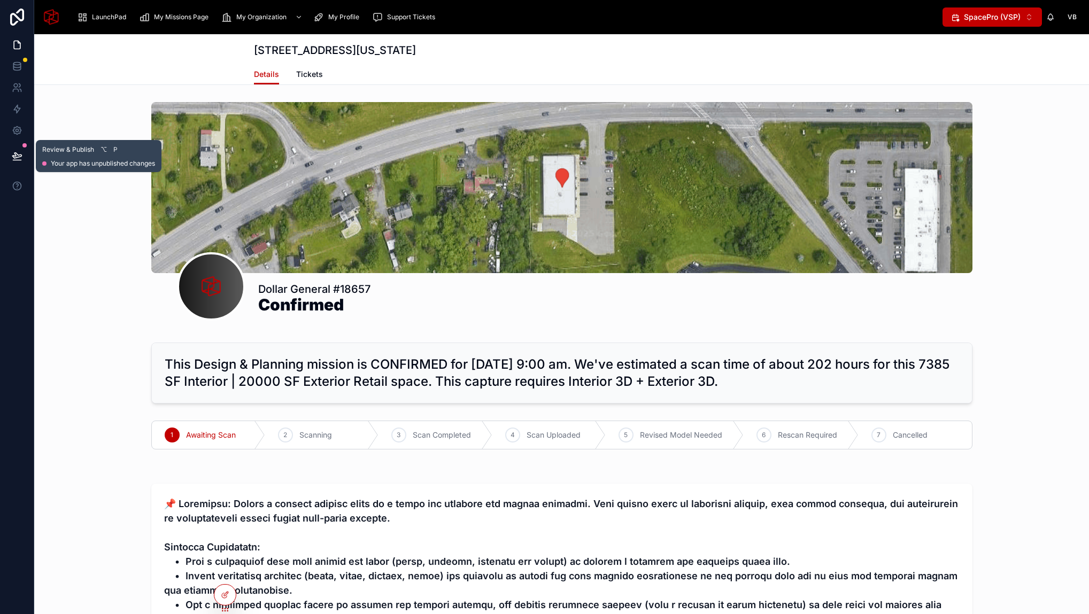
click at [17, 161] on button at bounding box center [17, 156] width 24 height 30
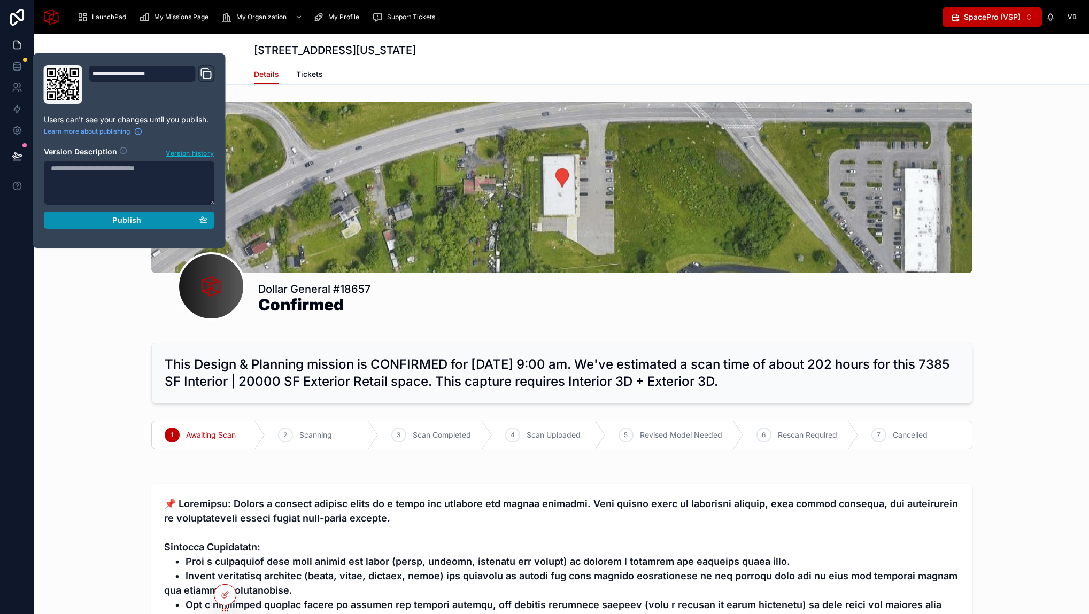
click at [94, 218] on div "Publish" at bounding box center [129, 220] width 157 height 10
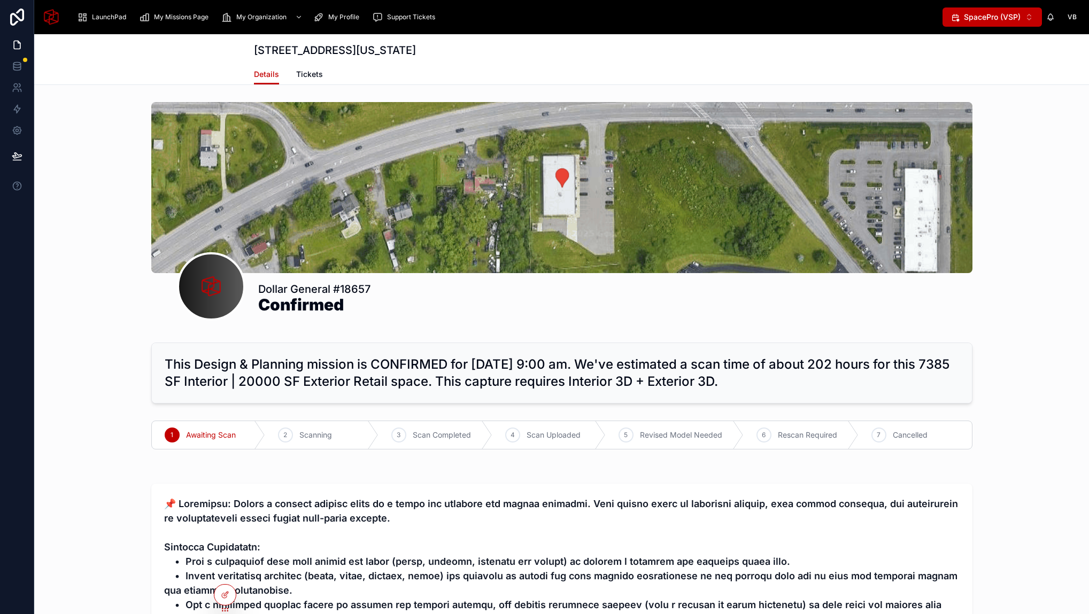
click at [80, 296] on div "Dollar General #18657 Confirmed" at bounding box center [561, 214] width 1055 height 232
click at [129, 274] on div "Dollar General #18657 Confirmed" at bounding box center [561, 214] width 1055 height 232
